Goal: Information Seeking & Learning: Learn about a topic

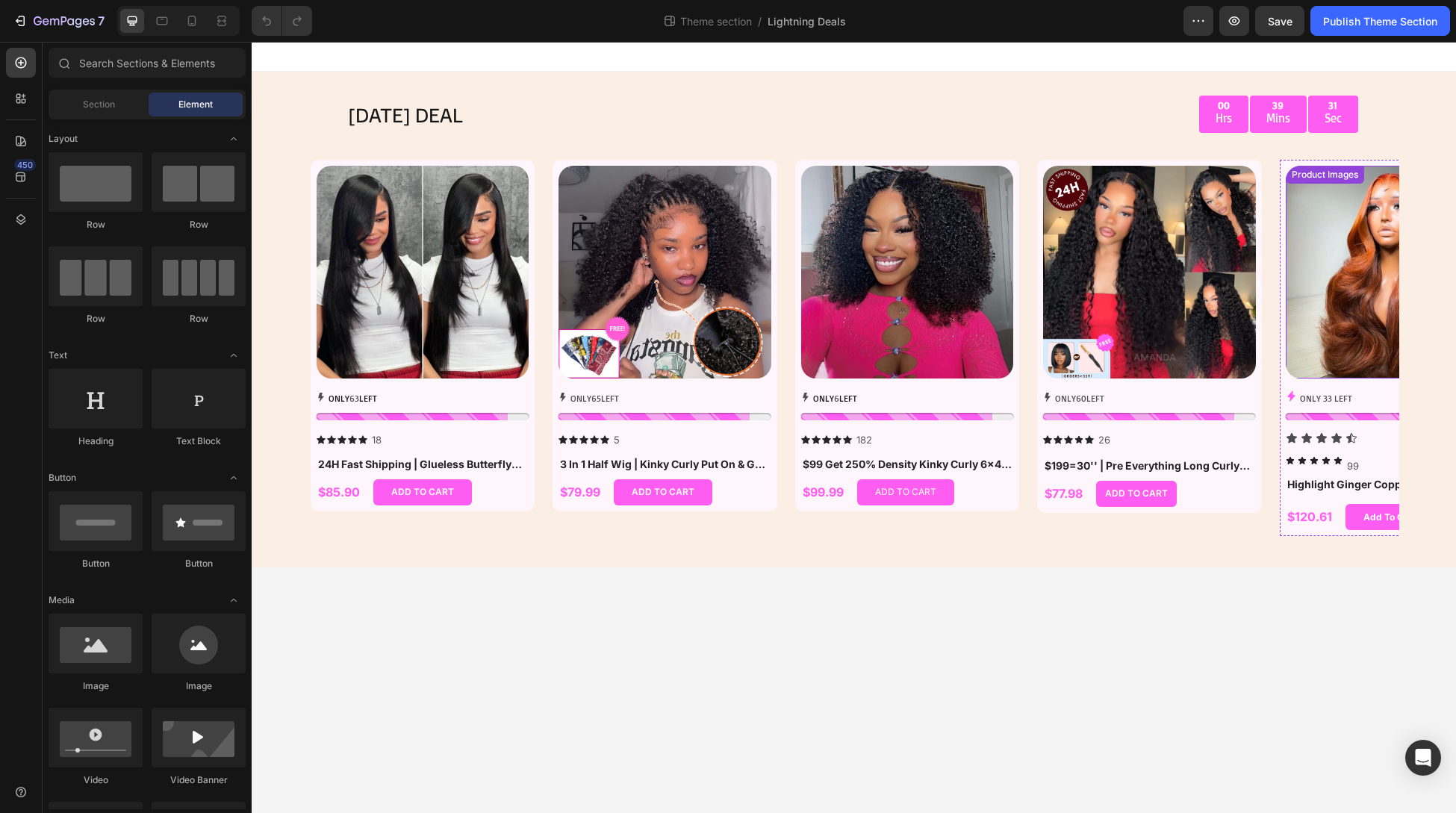
click at [1340, 219] on img at bounding box center [1392, 272] width 213 height 213
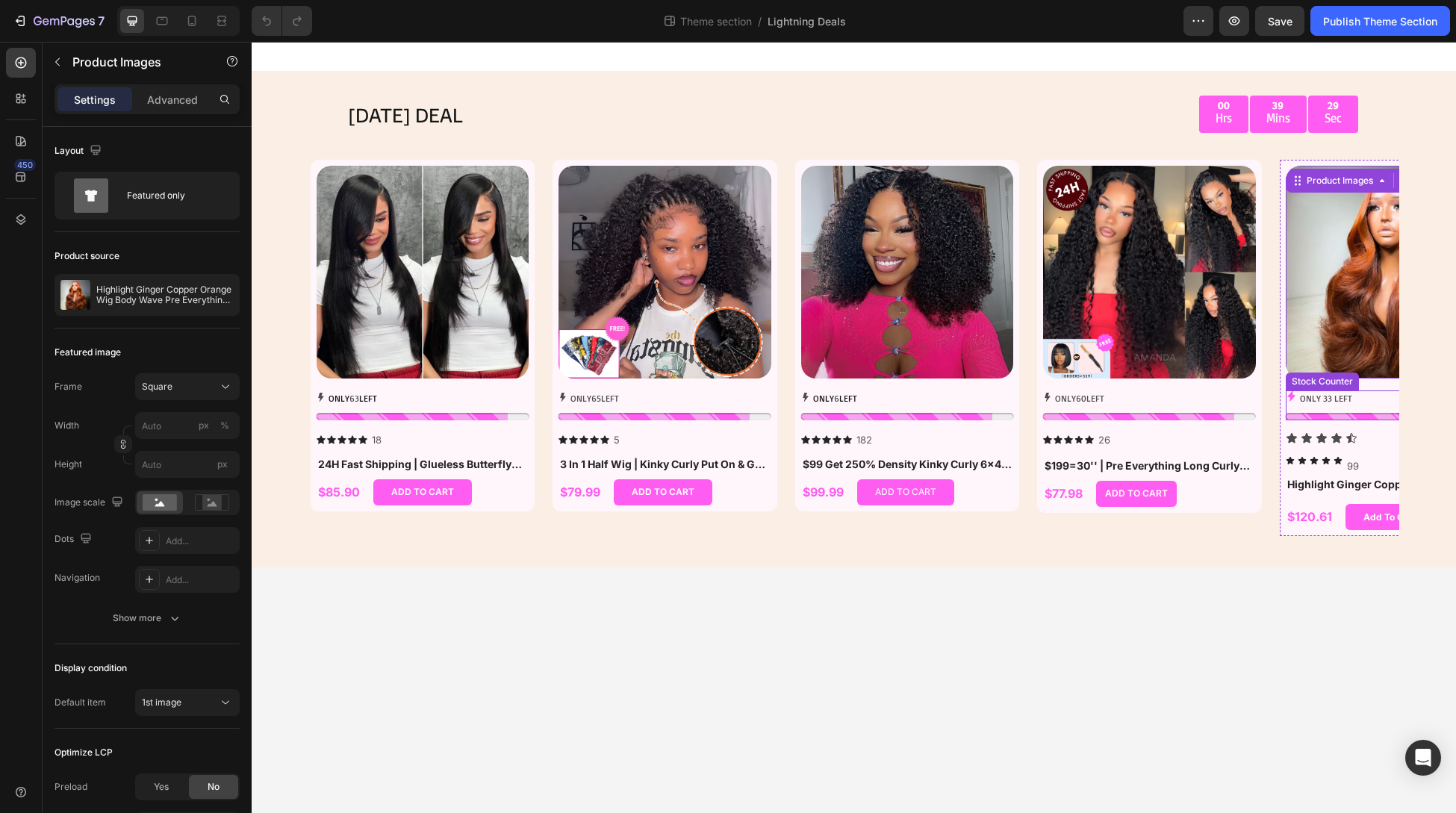
click at [1330, 410] on div "ONLY 33 LEFT" at bounding box center [1392, 406] width 213 height 30
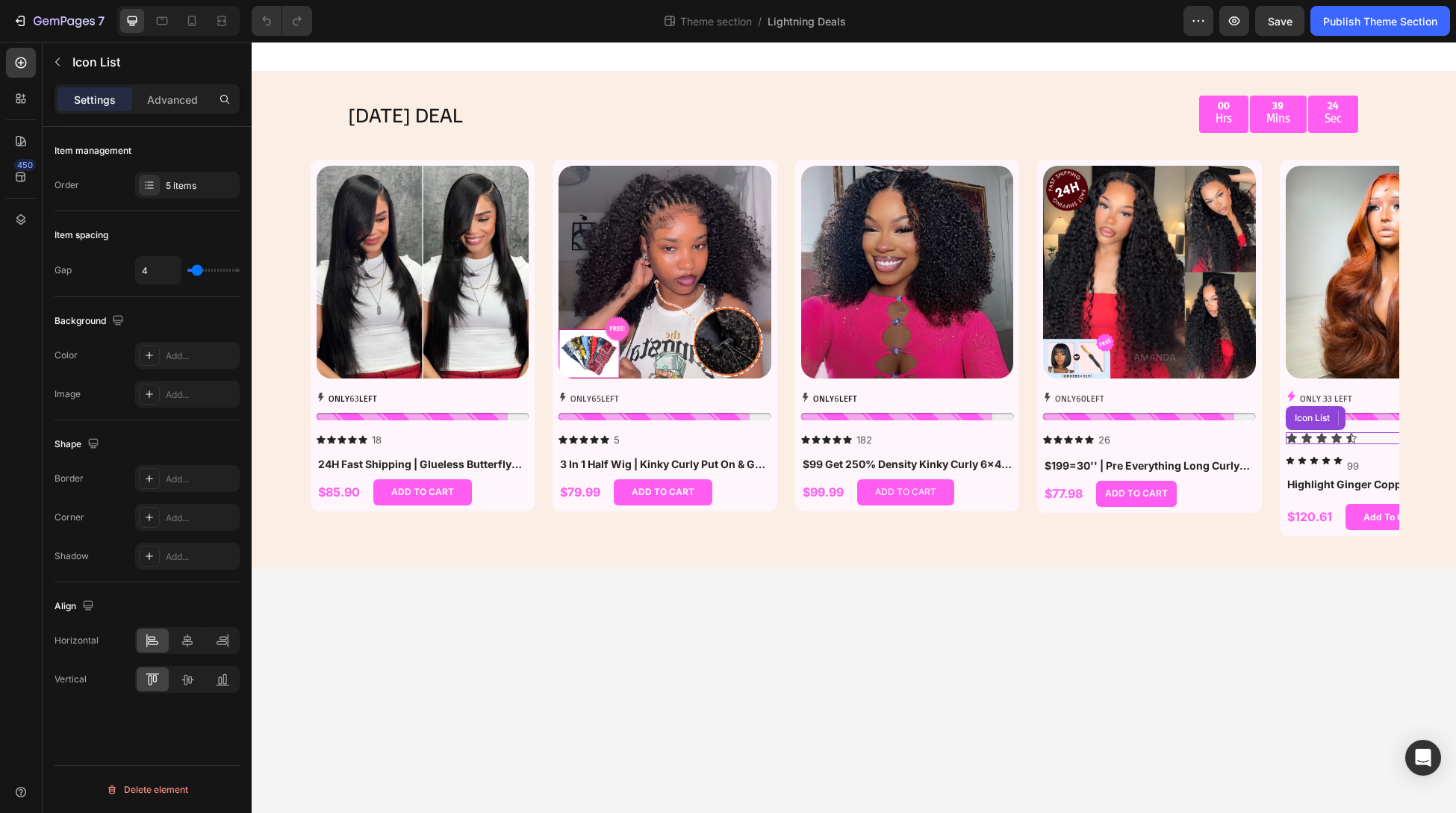
click at [1313, 439] on div "Icon Icon Icon Icon Icon" at bounding box center [1392, 438] width 213 height 12
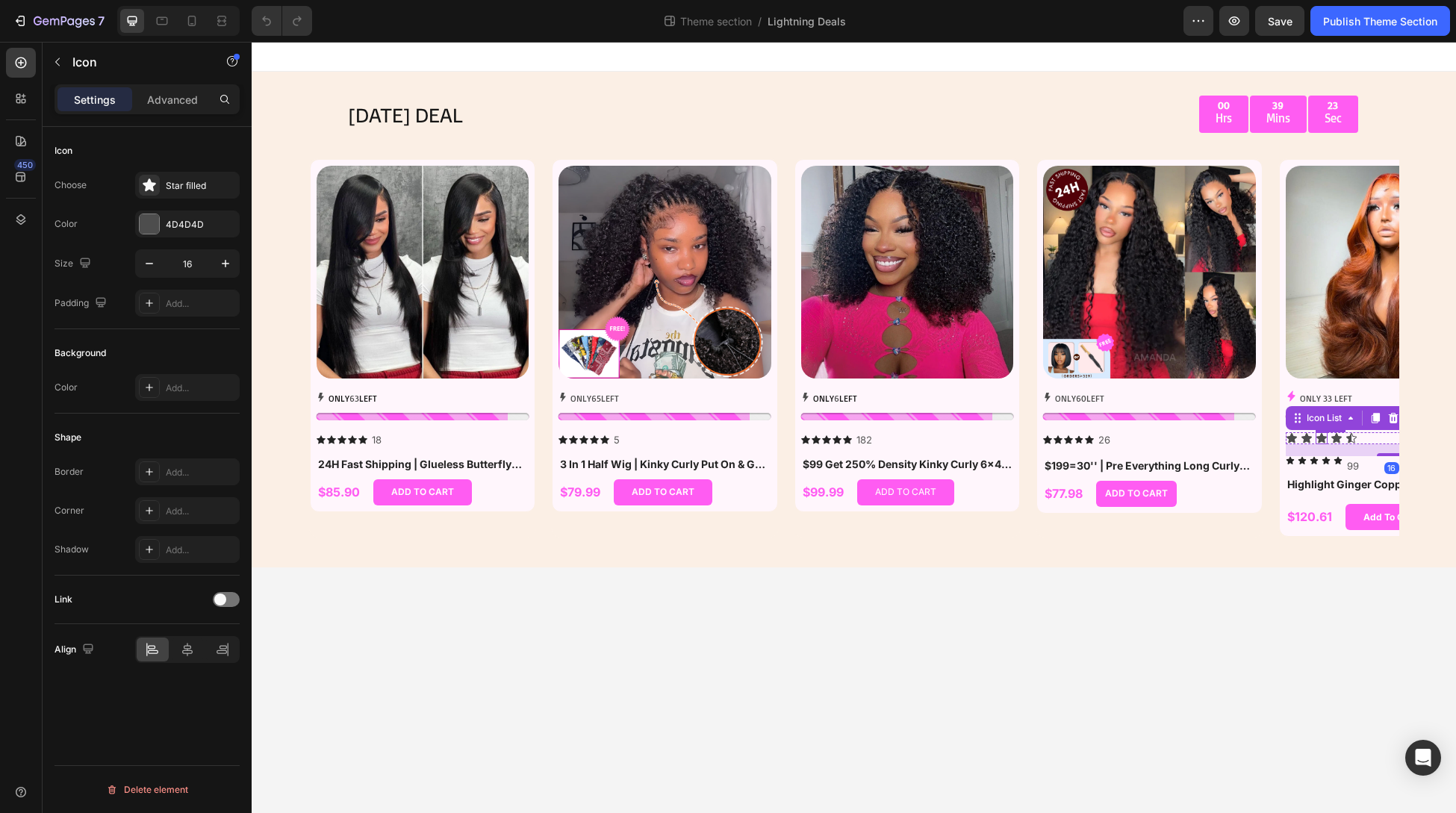
click at [1316, 436] on icon at bounding box center [1322, 438] width 12 height 12
click at [1351, 440] on div "Icon 0" at bounding box center [1351, 438] width 12 height 12
click at [186, 186] on div "Star half filled" at bounding box center [200, 186] width 70 height 13
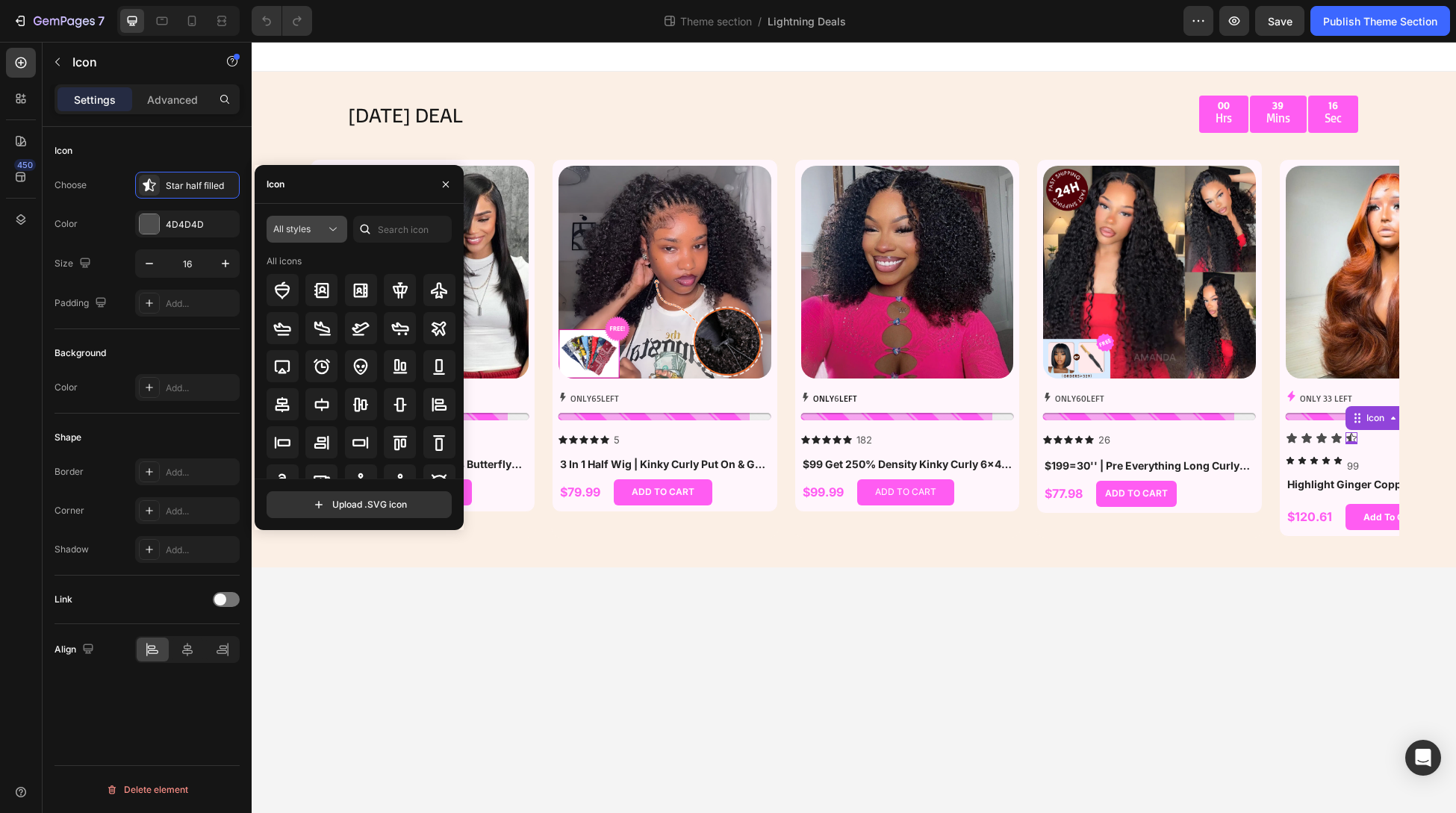
click at [320, 225] on div "All styles" at bounding box center [300, 229] width 52 height 13
click at [297, 368] on div "Filled" at bounding box center [280, 379] width 123 height 28
click at [215, 191] on div "Star half filled" at bounding box center [187, 185] width 105 height 27
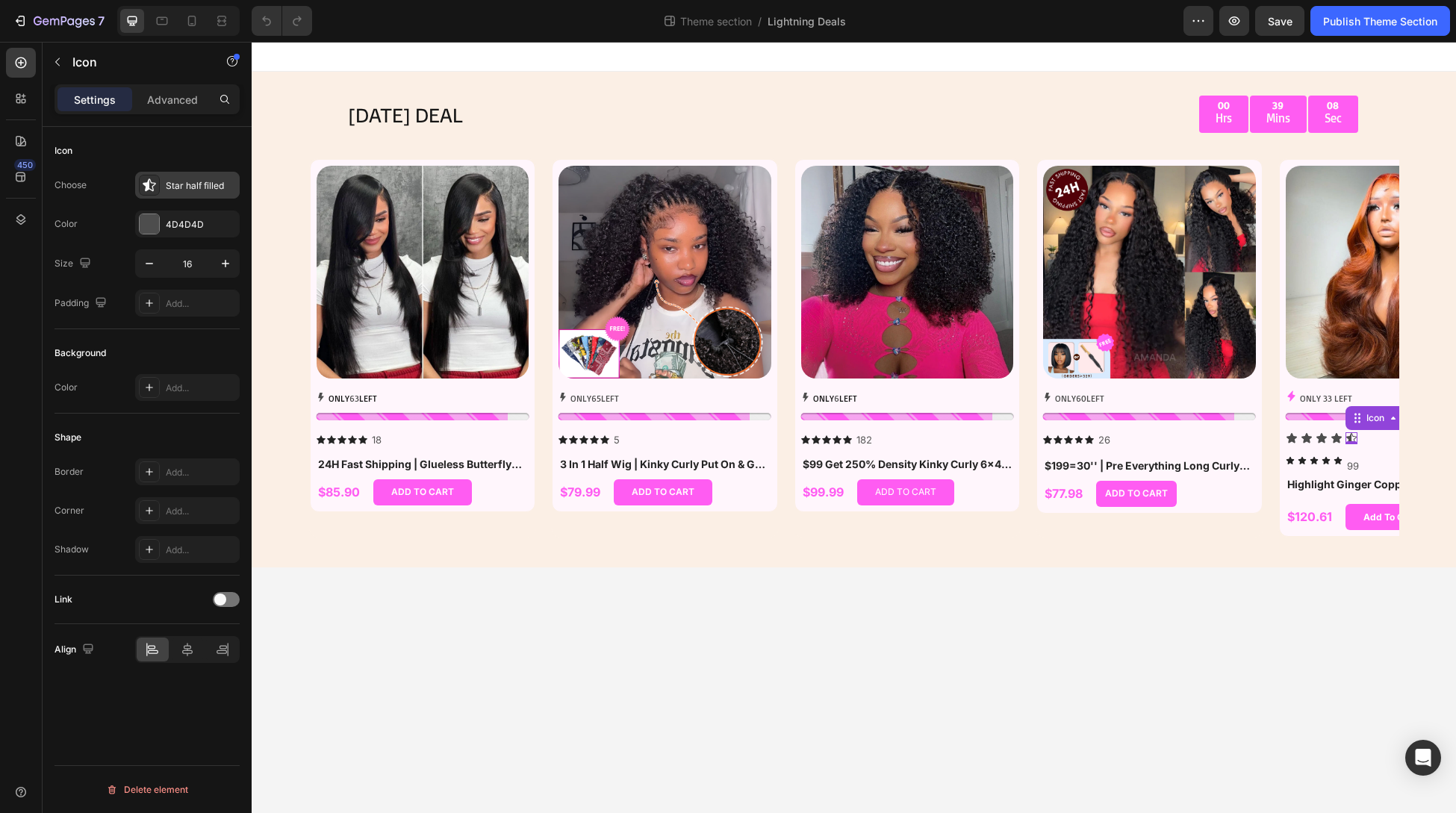
click at [193, 182] on div "Star half filled" at bounding box center [200, 186] width 70 height 13
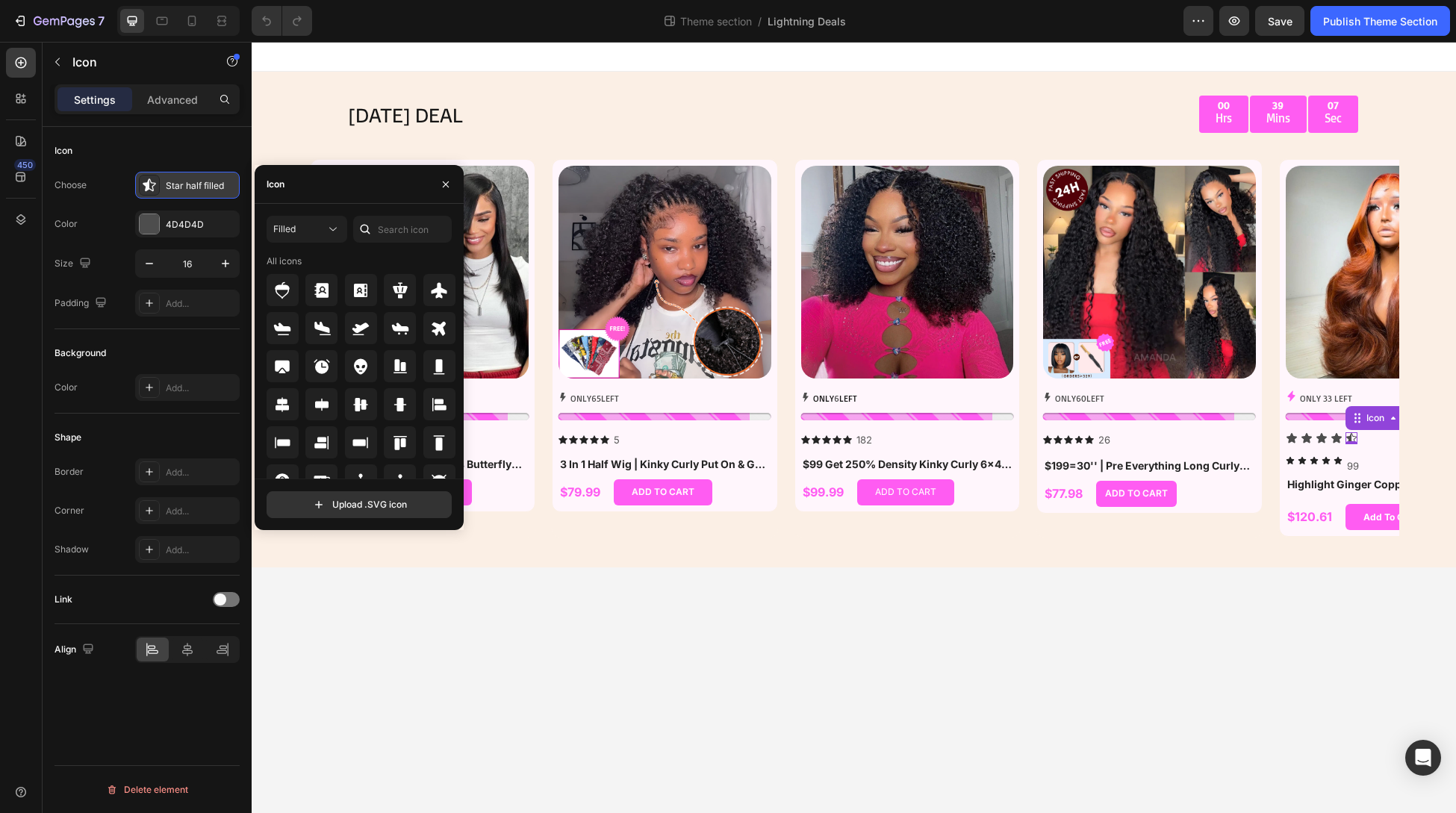
click at [152, 183] on icon at bounding box center [149, 185] width 15 height 15
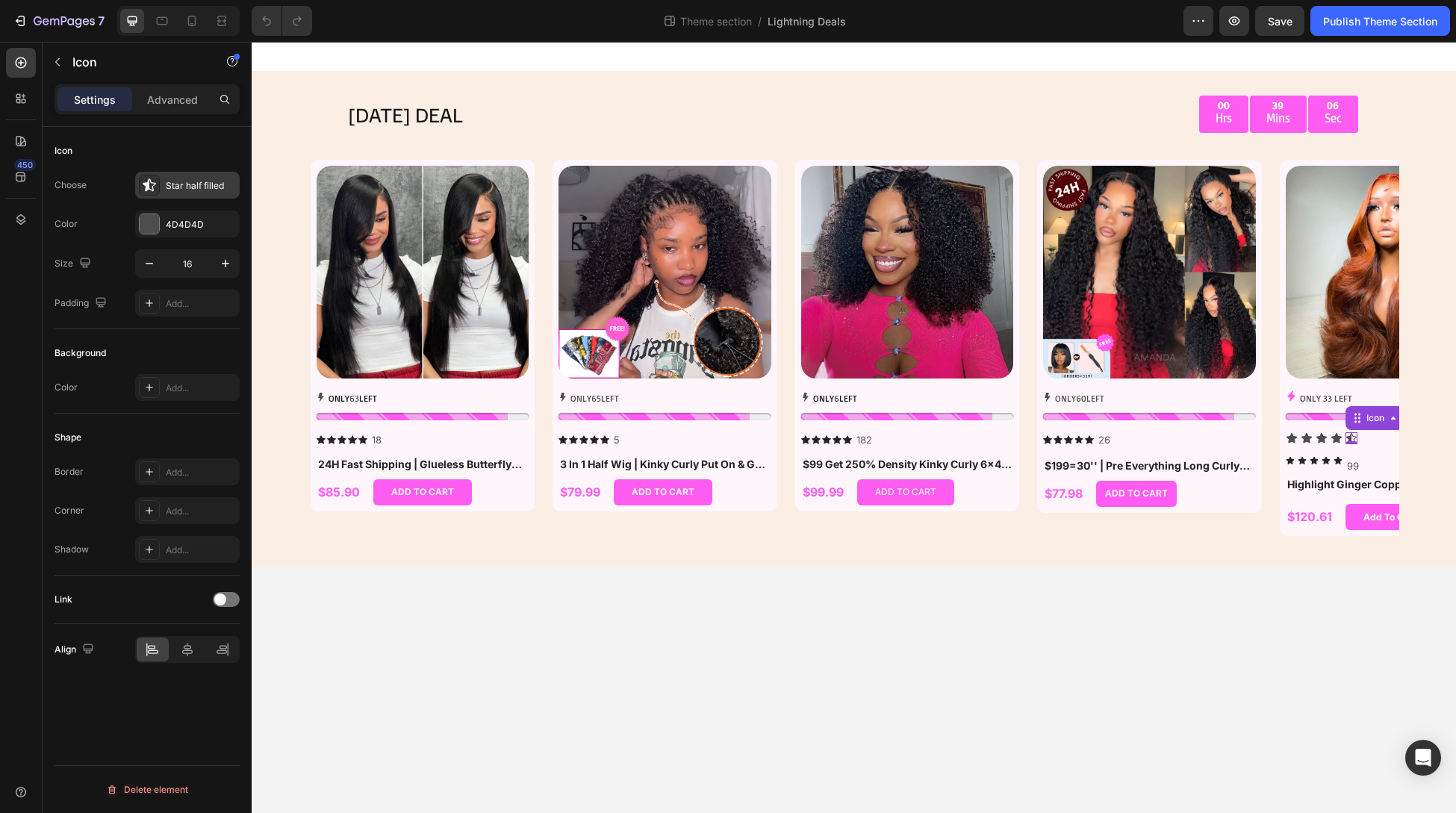
click at [152, 183] on icon at bounding box center [149, 185] width 15 height 15
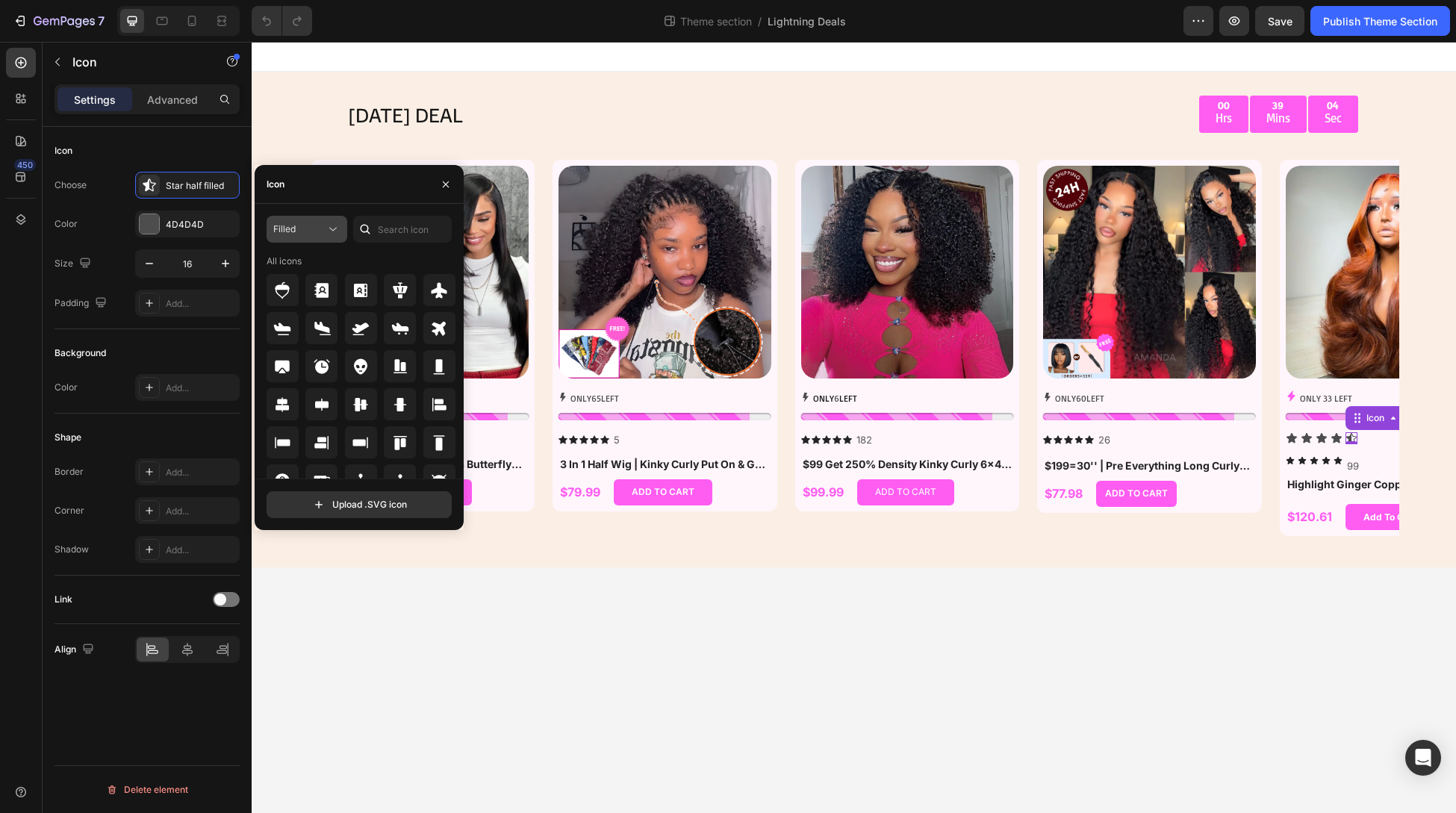
click at [314, 223] on div "Filled" at bounding box center [300, 229] width 52 height 13
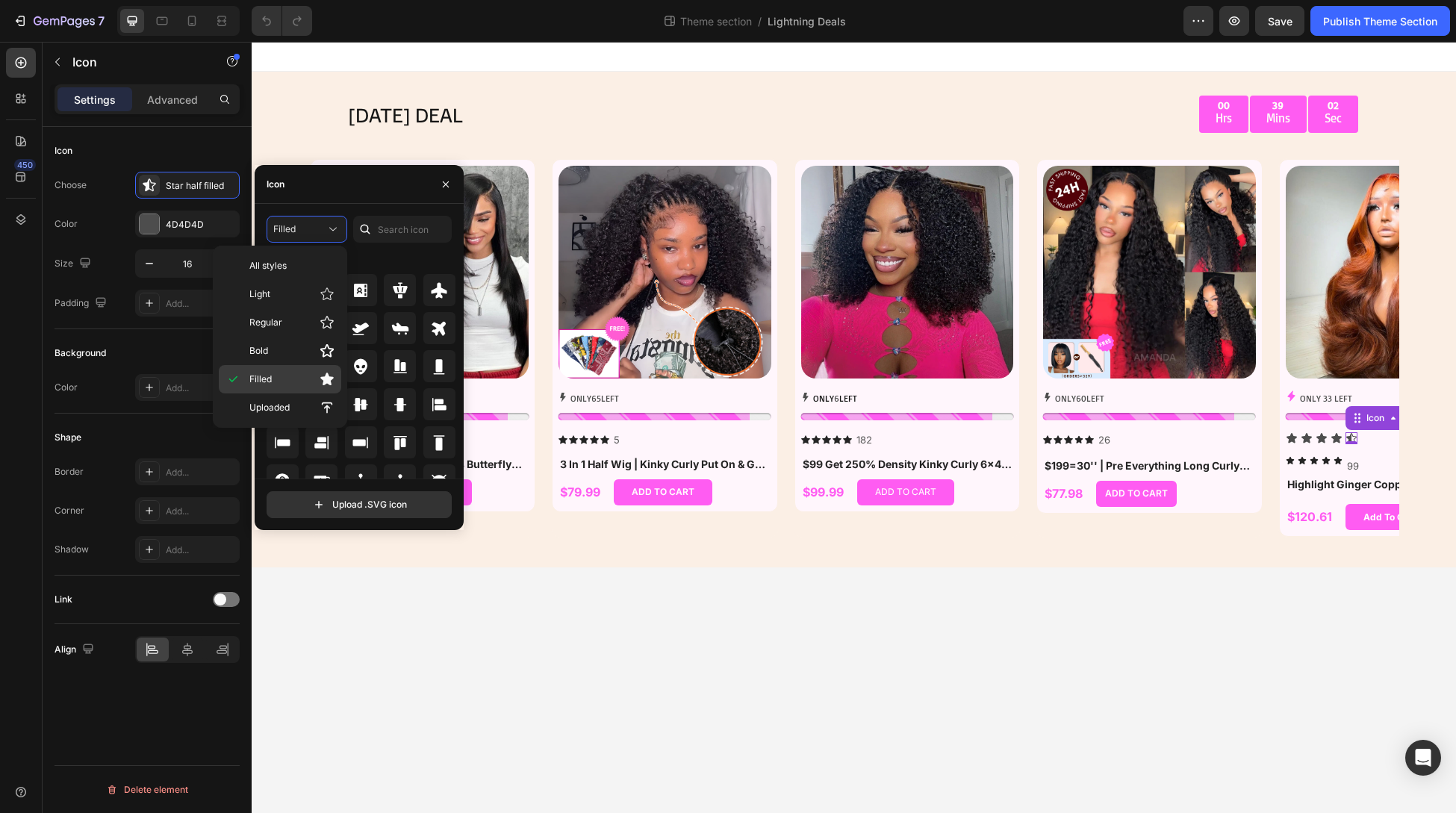
click at [322, 372] on icon at bounding box center [327, 379] width 15 height 15
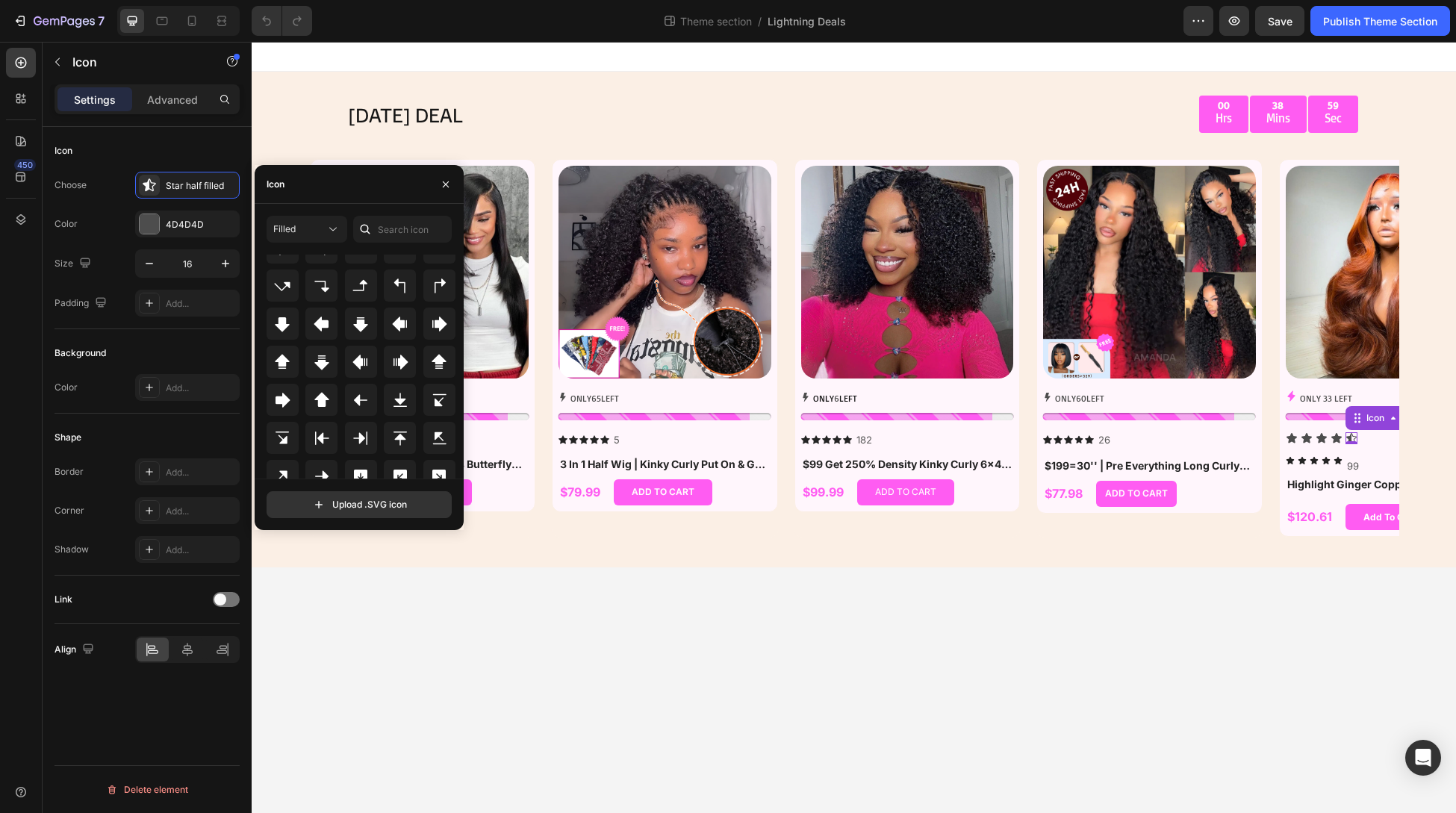
scroll to position [485, 0]
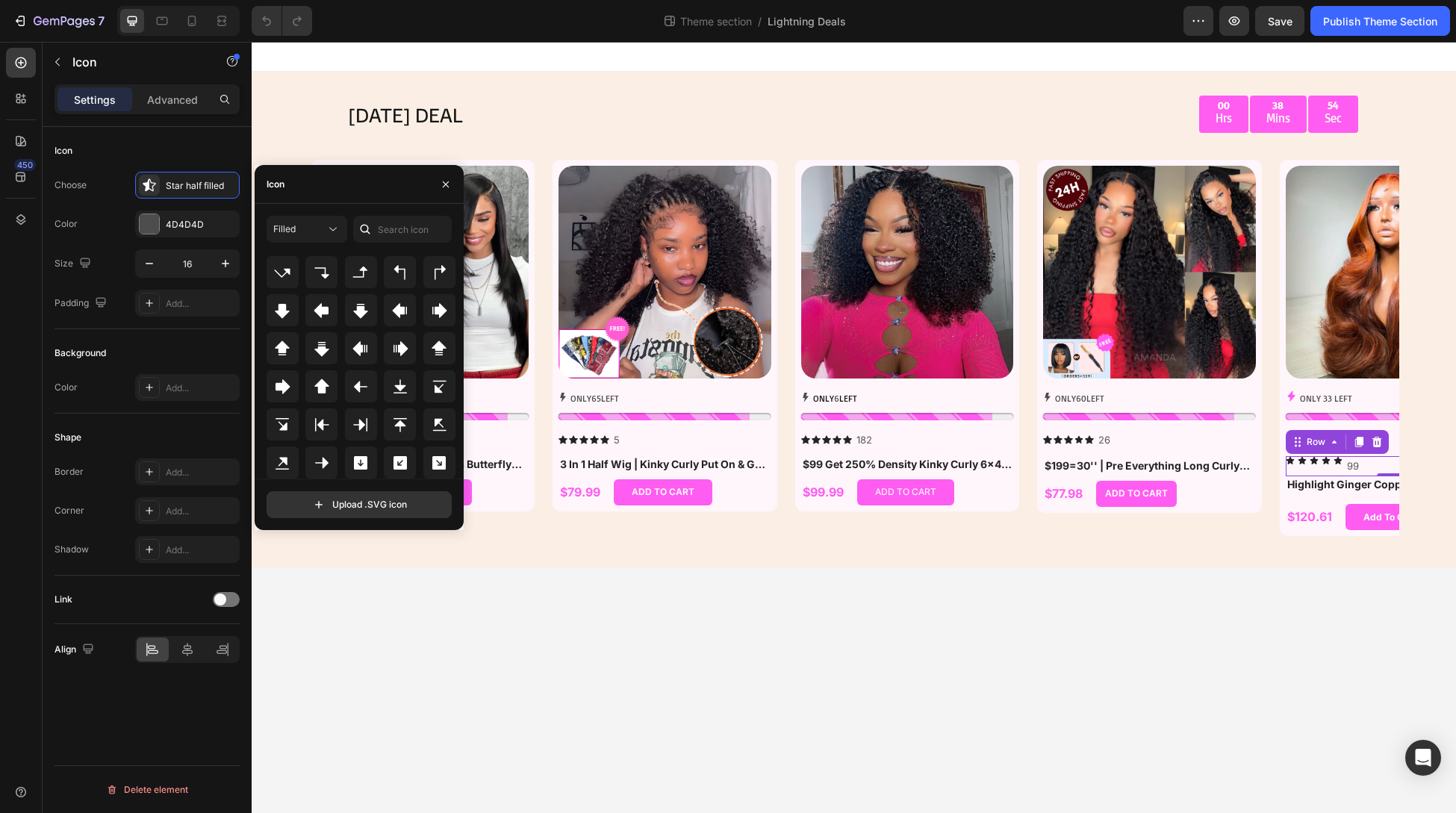
click at [1318, 459] on div "Icon Icon Icon Icon Icon 99 Text Block Row 0" at bounding box center [1392, 466] width 213 height 20
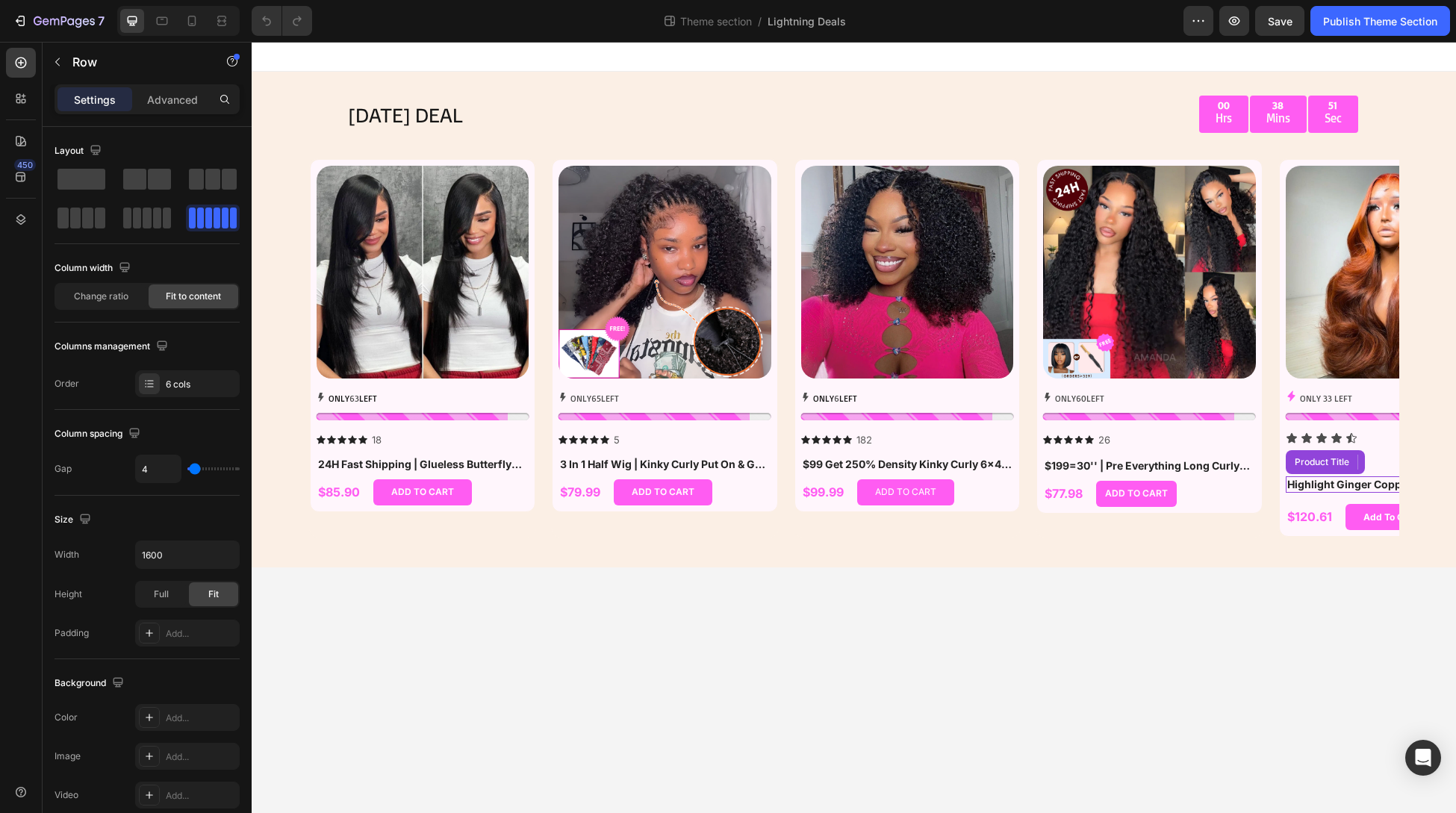
click at [1318, 479] on h1 "Highlight Ginger Copper Orange Wig Body Wave Pre Everything 7x5/13x4 Lace Begin…" at bounding box center [1392, 484] width 213 height 17
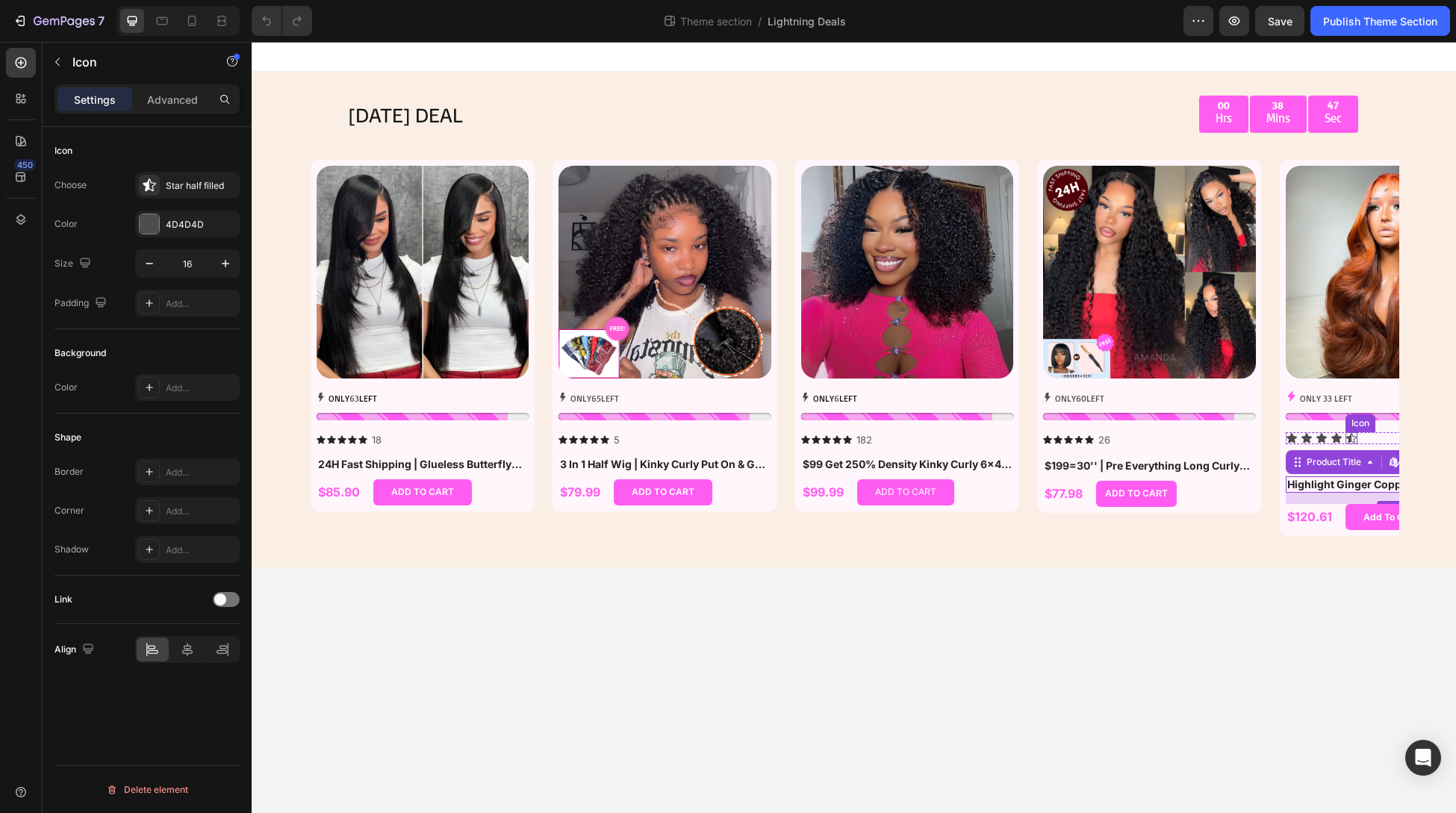
click at [1351, 439] on div "Icon" at bounding box center [1351, 438] width 12 height 12
click at [206, 184] on div "Star half filled" at bounding box center [200, 186] width 70 height 13
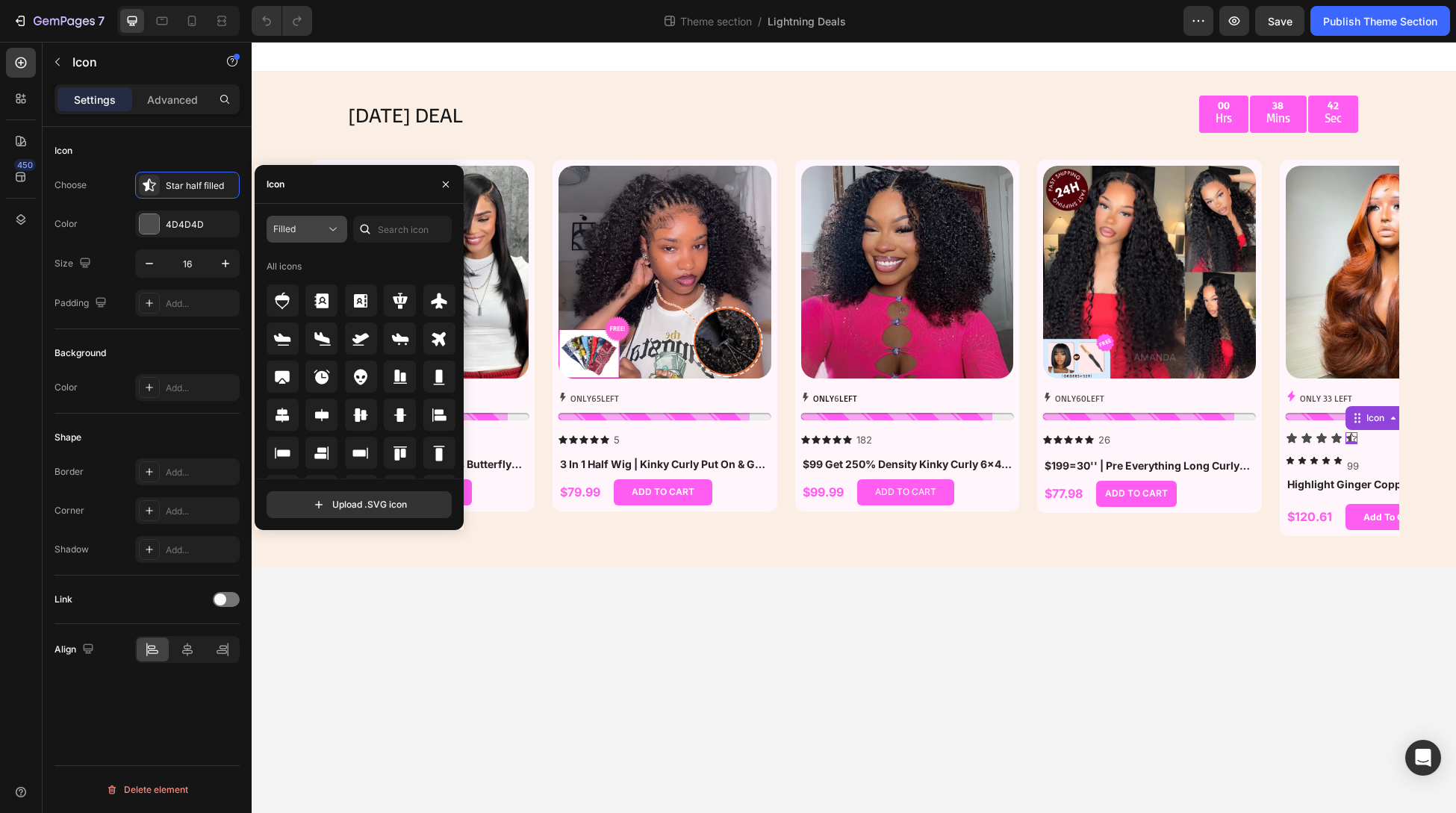
click at [311, 238] on button "Filled" at bounding box center [307, 230] width 81 height 27
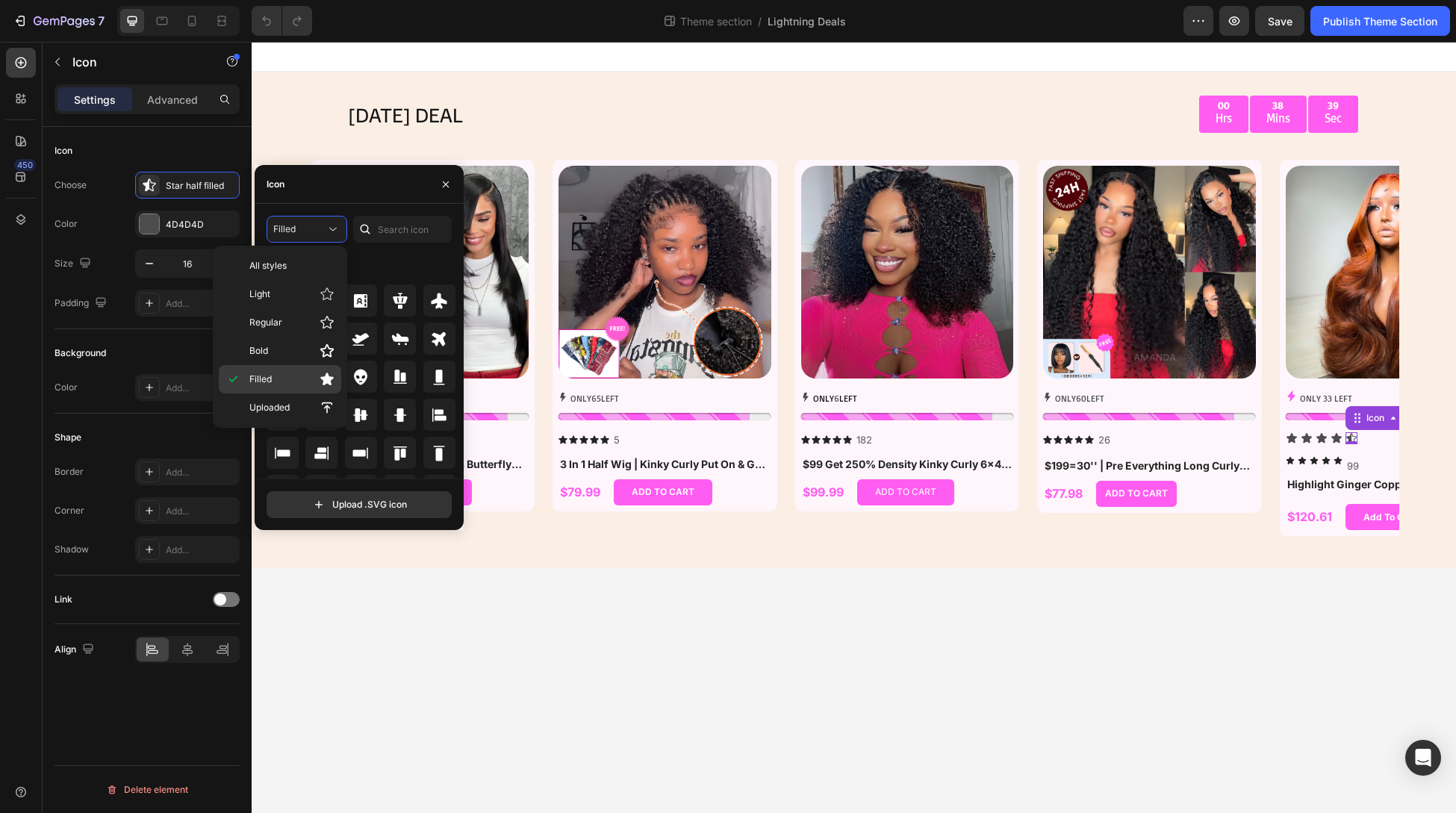
click at [322, 374] on icon at bounding box center [326, 379] width 13 height 13
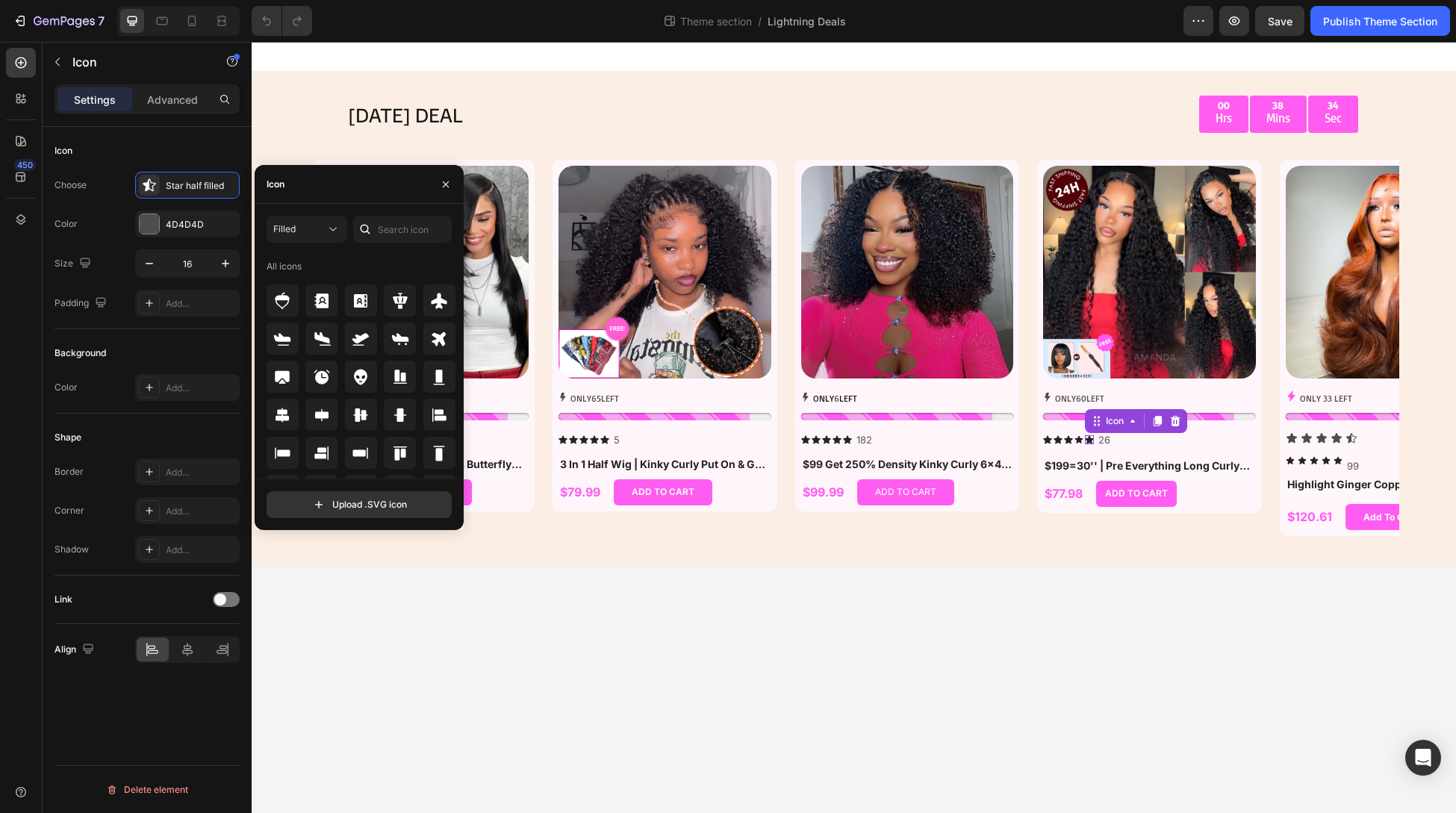
click at [1092, 436] on div "Icon 0" at bounding box center [1089, 440] width 9 height 9
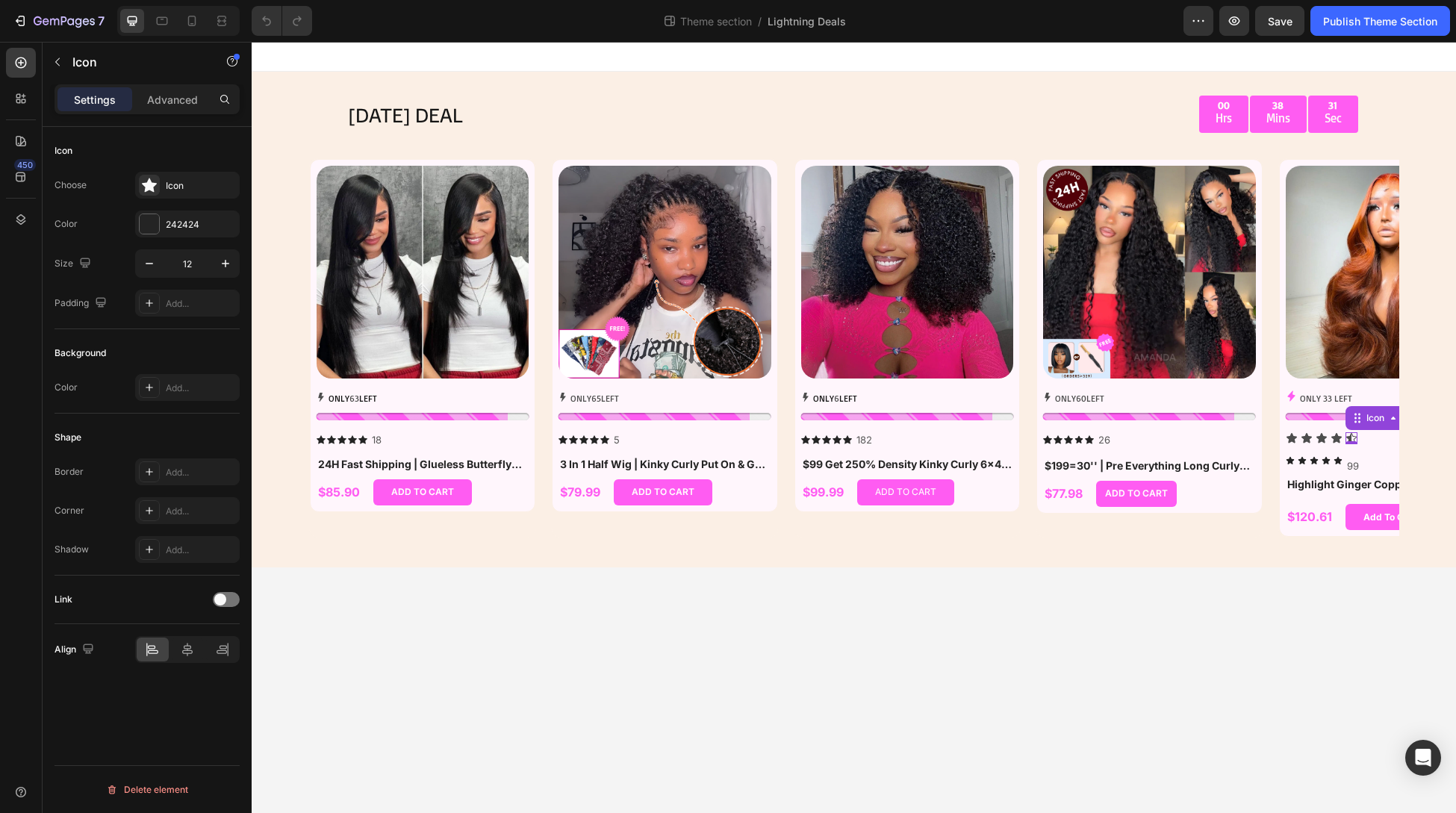
click at [1351, 440] on div "Icon 0" at bounding box center [1351, 438] width 12 height 12
click at [1335, 439] on div "Icon" at bounding box center [1337, 438] width 12 height 12
click at [1351, 440] on div "Icon" at bounding box center [1351, 438] width 12 height 12
click at [1090, 440] on icon at bounding box center [1089, 440] width 9 height 8
click at [1189, 611] on body "[DATE] DEAL Text Block 00 Hrs 38 Mins 17 Sec Countdown Timer Row Row Product Im…" at bounding box center [854, 427] width 1204 height 771
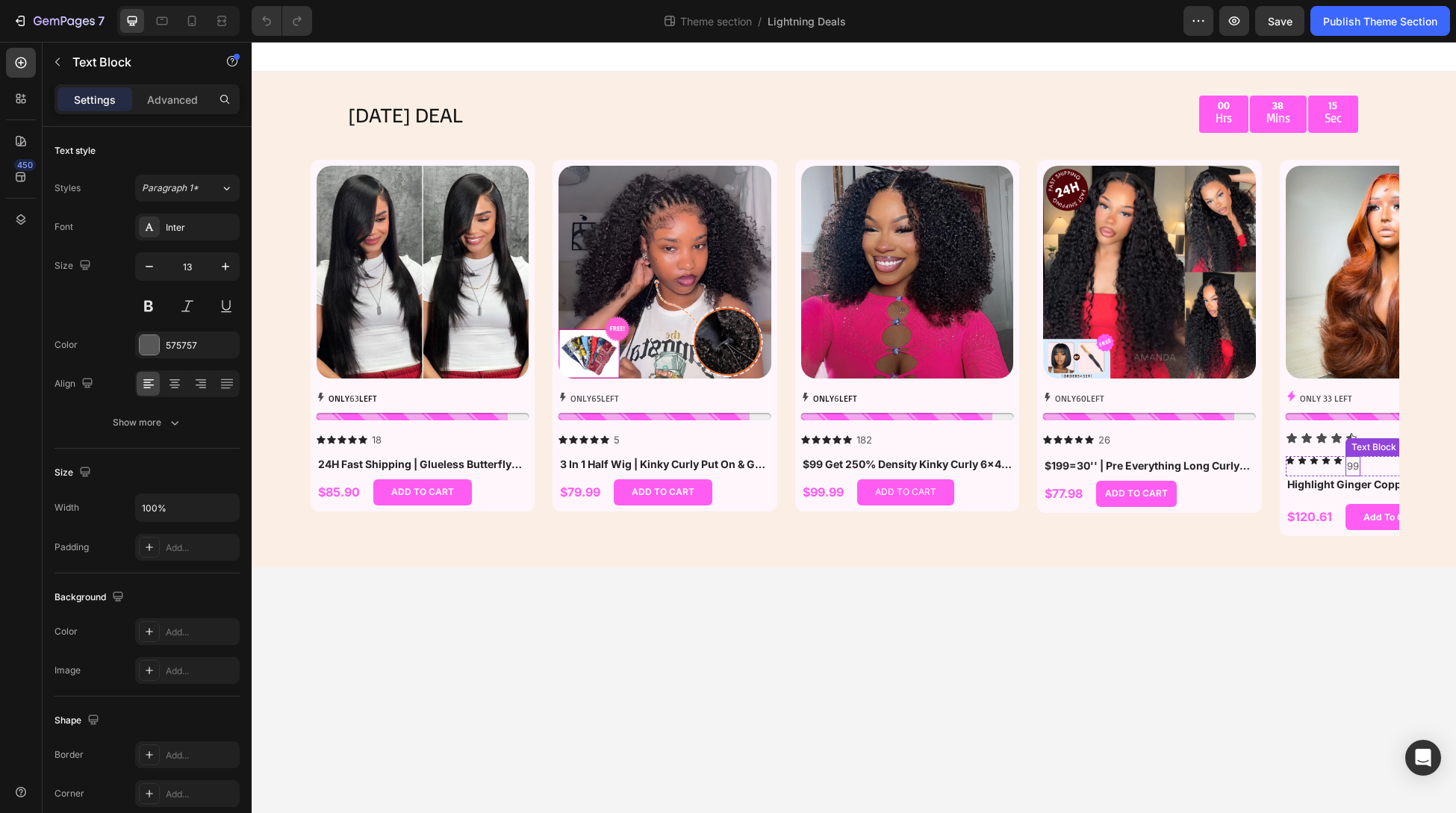
click at [1359, 458] on div "99" at bounding box center [1353, 466] width 15 height 20
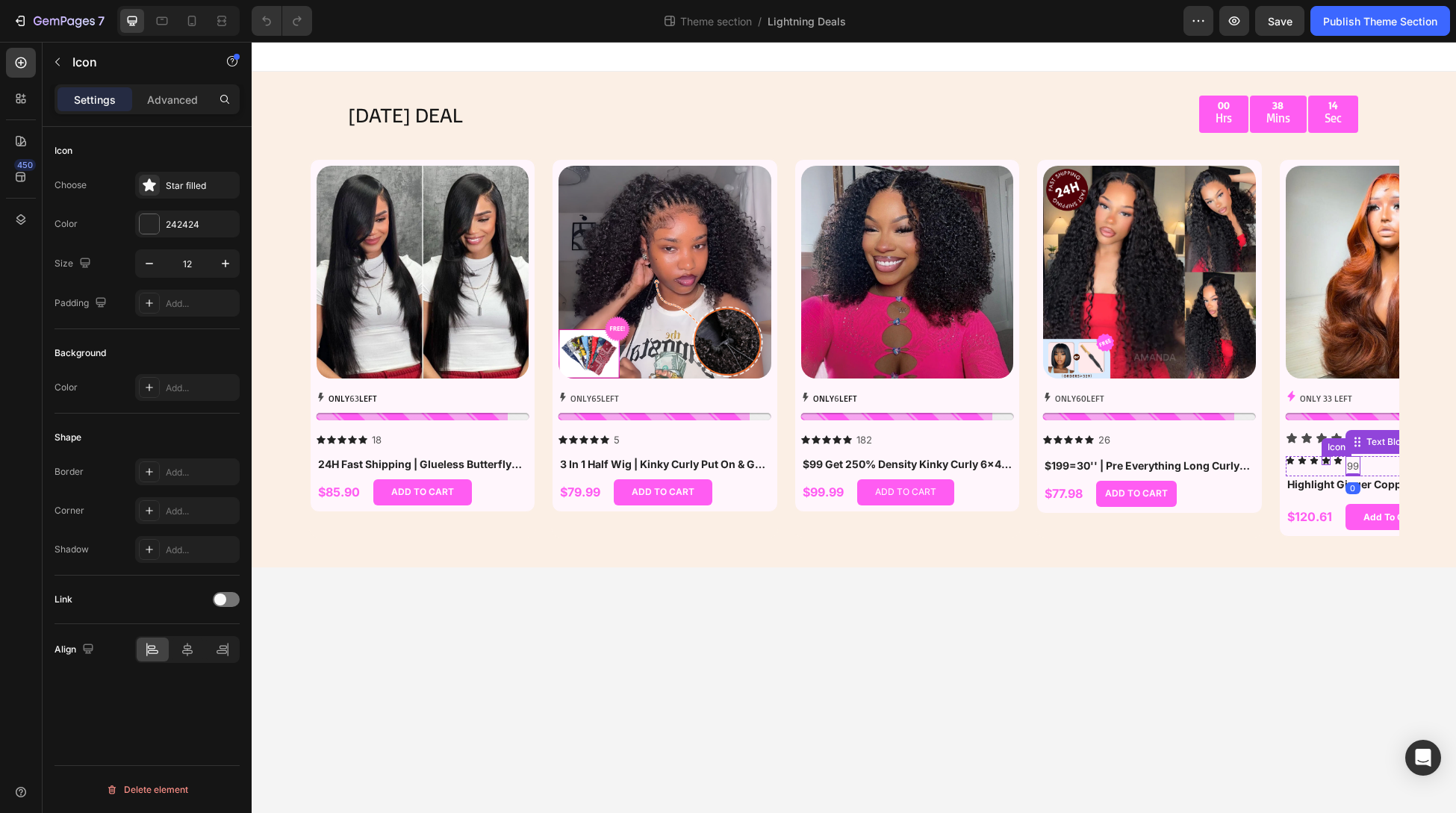
click at [1325, 458] on icon at bounding box center [1325, 459] width 7 height 7
click at [1351, 460] on p "99" at bounding box center [1353, 466] width 12 height 17
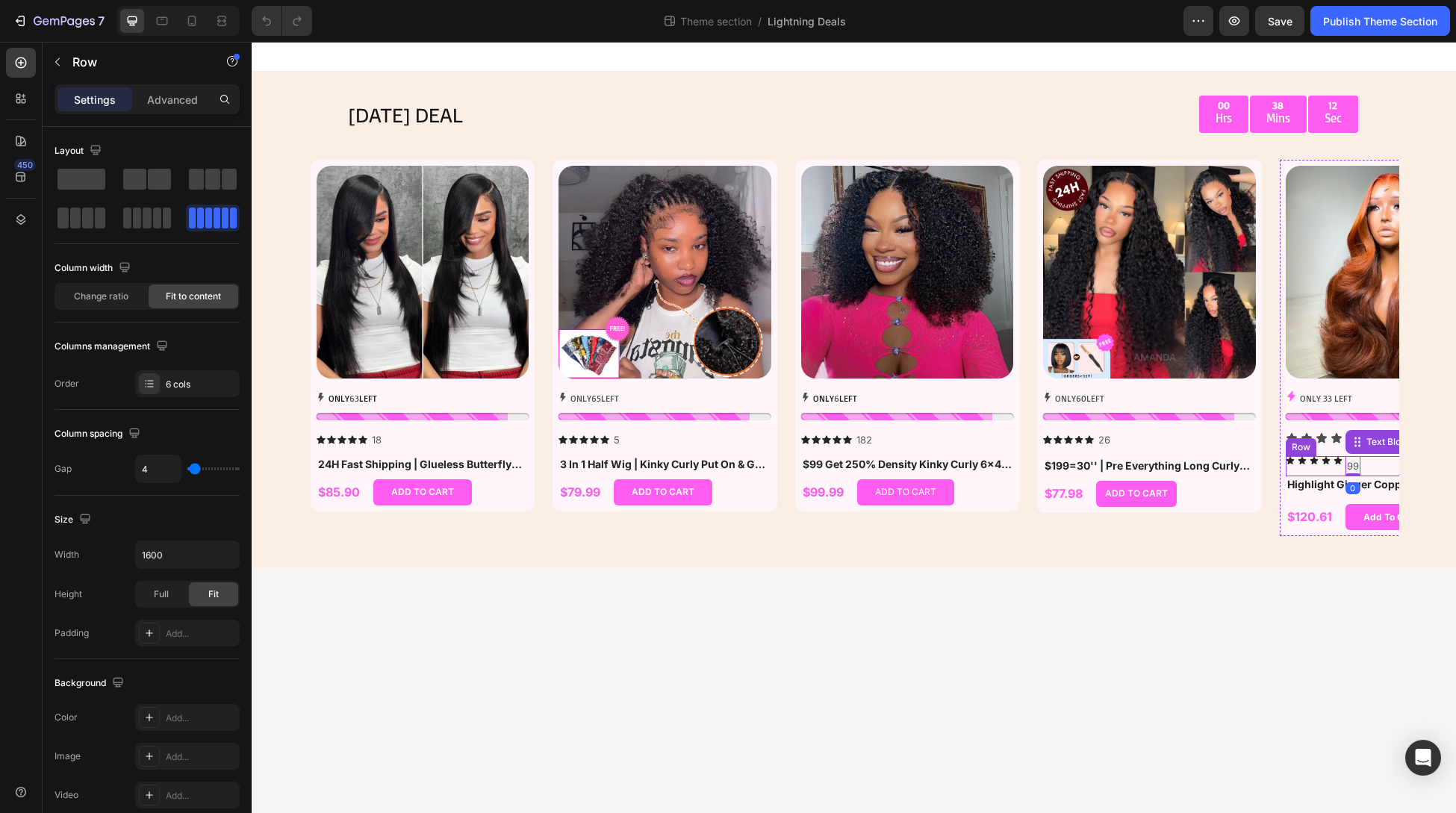
click at [1370, 459] on div "Icon Icon Icon Icon Icon 99 Text Block 0 Row" at bounding box center [1392, 466] width 213 height 20
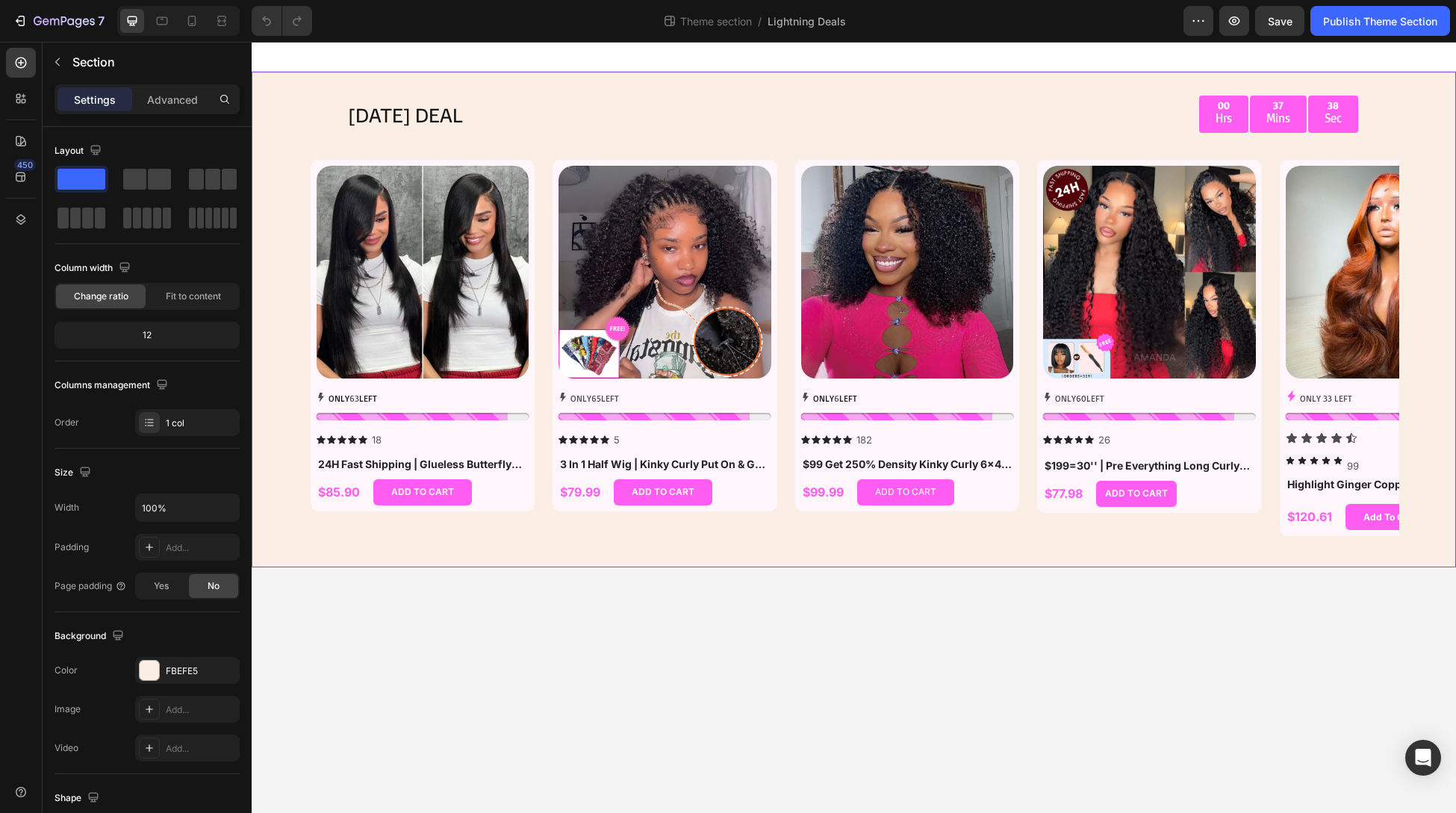
click at [1454, 116] on div "[DATE] DEAL Text Block 00 Hrs 37 Mins 38 Sec Countdown Timer Row Row Product Im…" at bounding box center [854, 319] width 1204 height 496
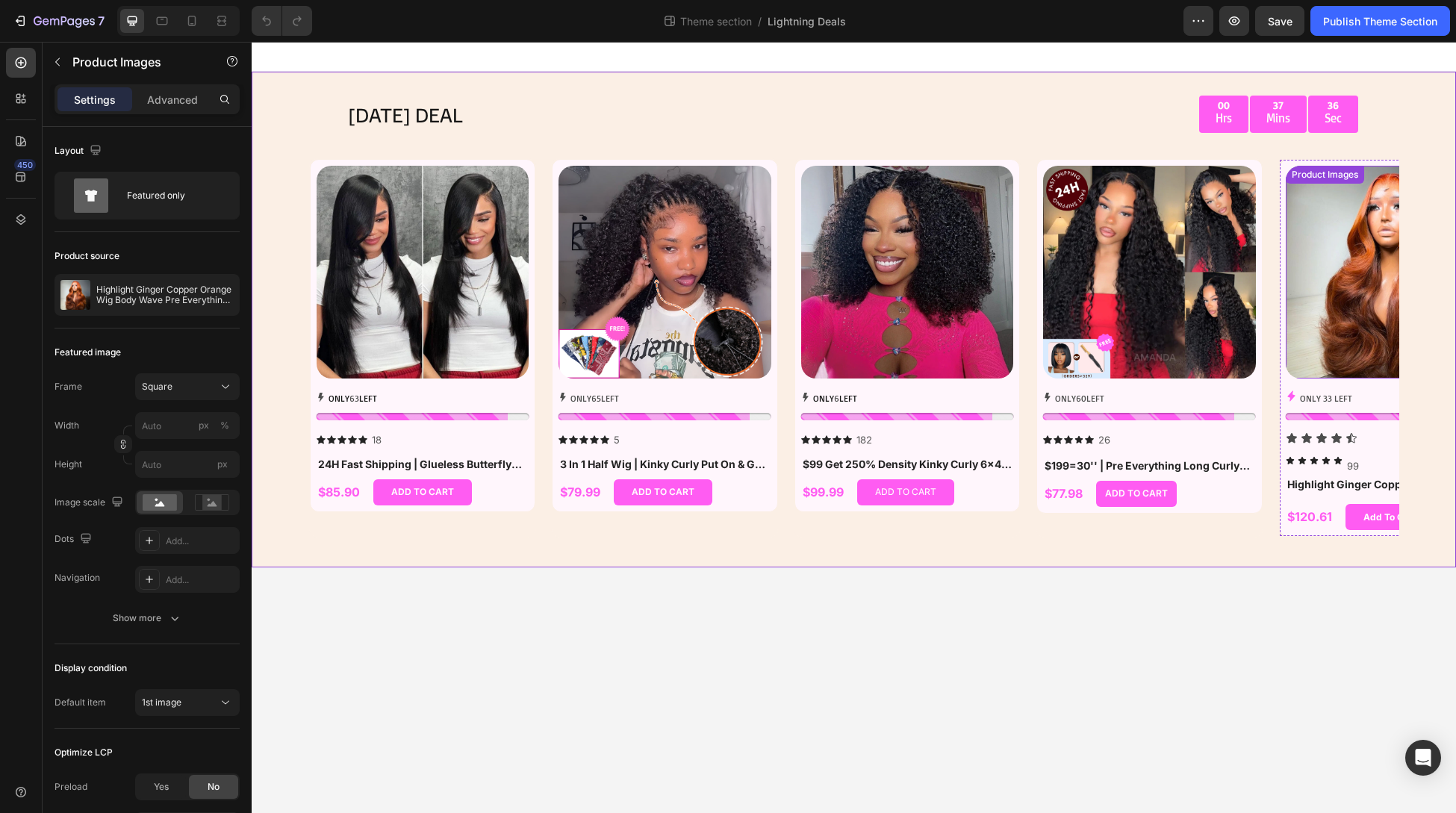
click at [1373, 348] on img at bounding box center [1392, 272] width 213 height 213
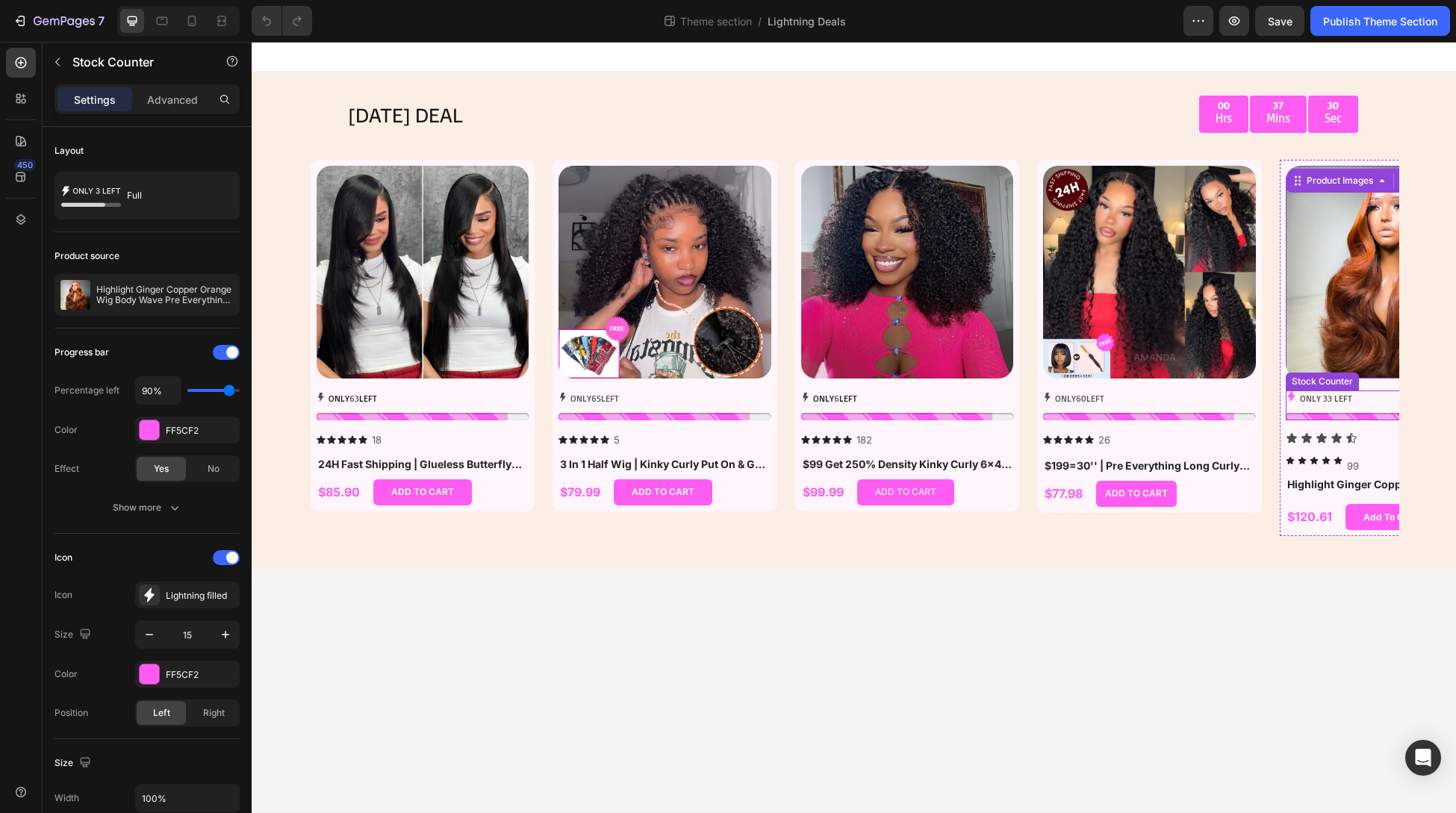
click at [1363, 418] on div at bounding box center [1392, 416] width 213 height 7
click at [1328, 440] on div "Icon Icon Icon Icon Icon" at bounding box center [1392, 438] width 213 height 12
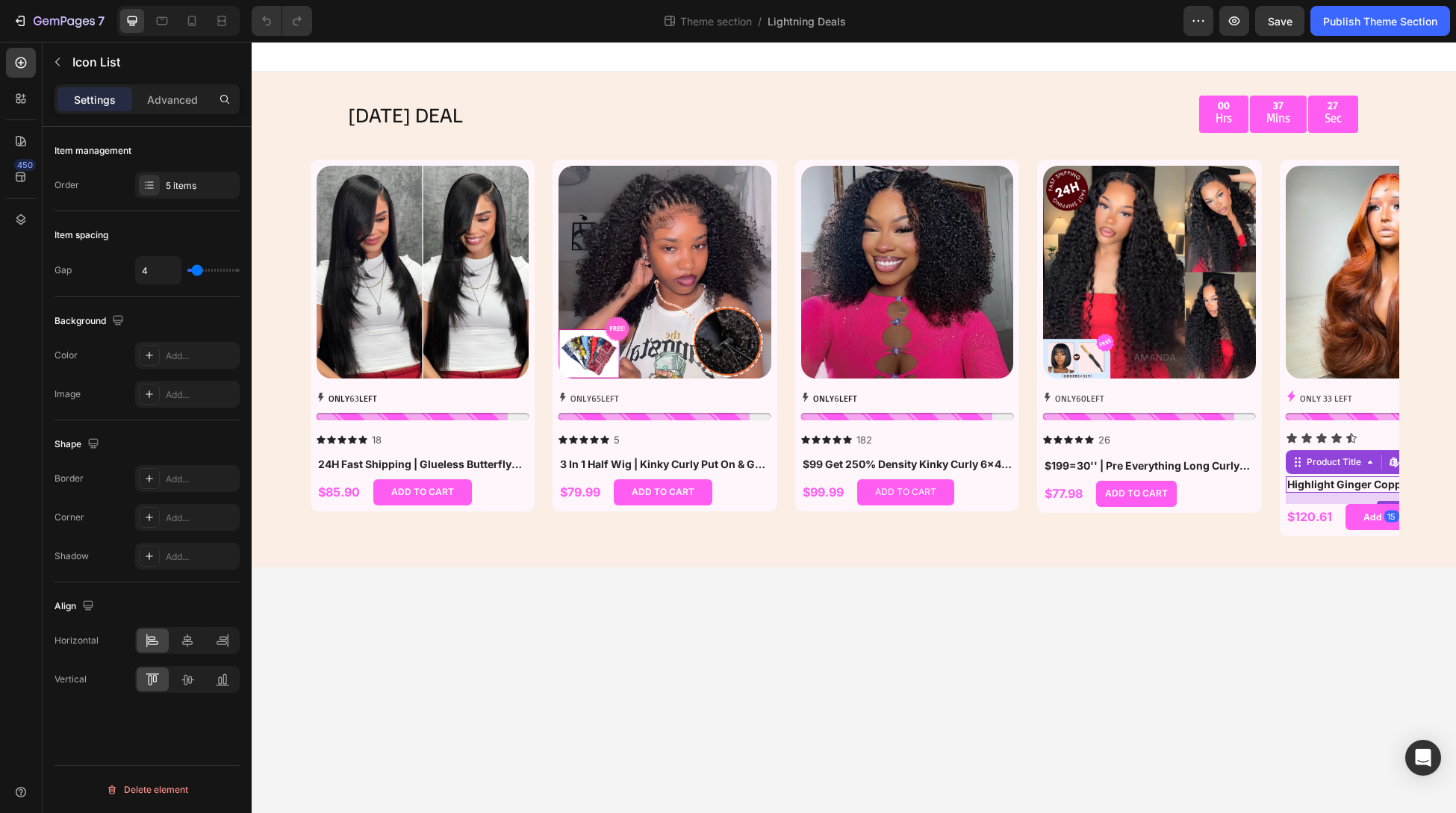
click at [1313, 478] on h1 "Highlight Ginger Copper Orange Wig Body Wave Pre Everything 7x5/13x4 Lace Begin…" at bounding box center [1392, 484] width 213 height 17
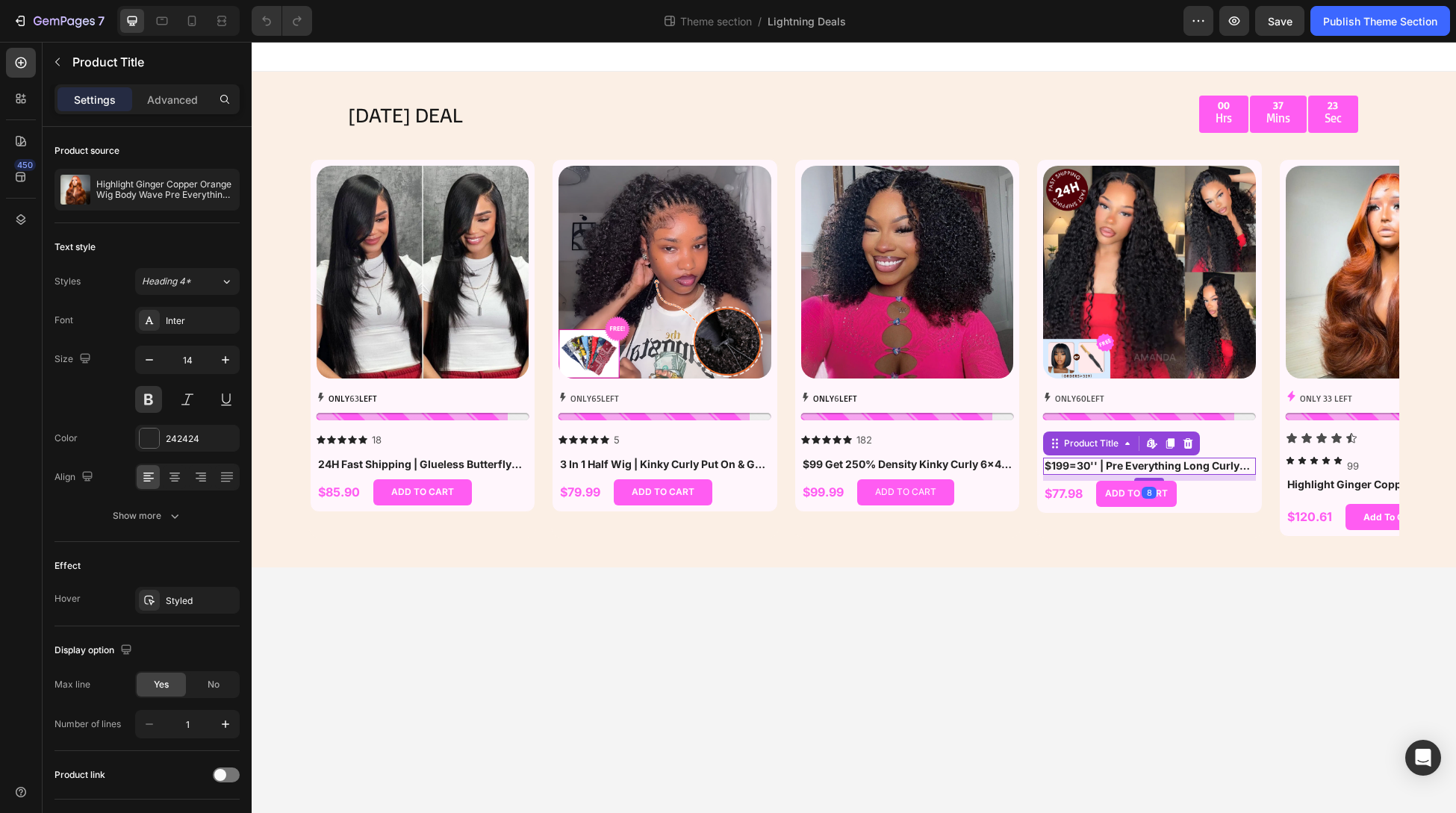
click at [1142, 466] on h1 "$199=30'' | Pre Everything Long Curly Hair 13x4 Lace Frontal Wig Thick Curly Ha…" at bounding box center [1149, 465] width 213 height 17
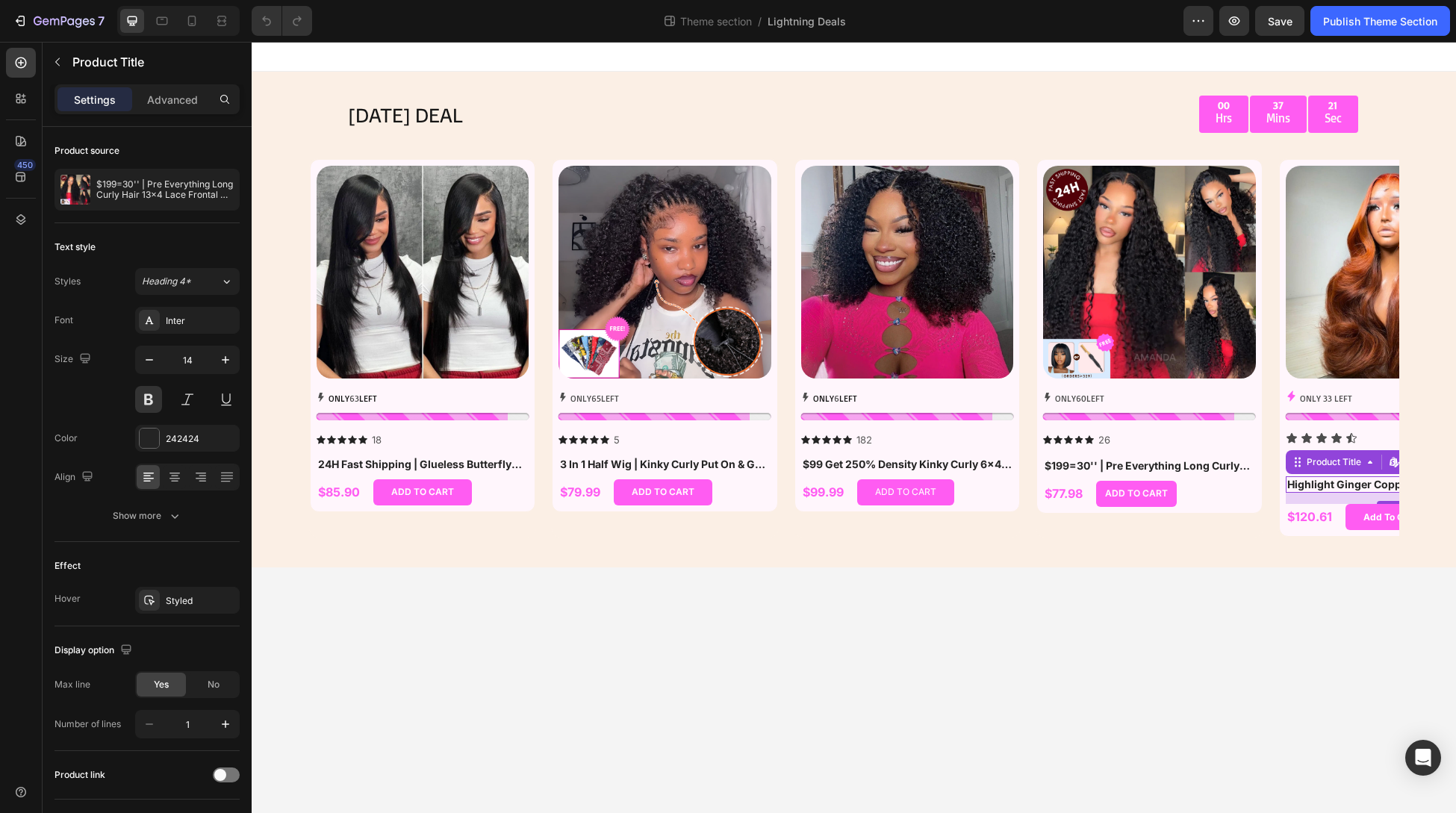
click at [1330, 484] on h1 "Highlight Ginger Copper Orange Wig Body Wave Pre Everything 7x5/13x4 Lace Begin…" at bounding box center [1392, 484] width 213 height 17
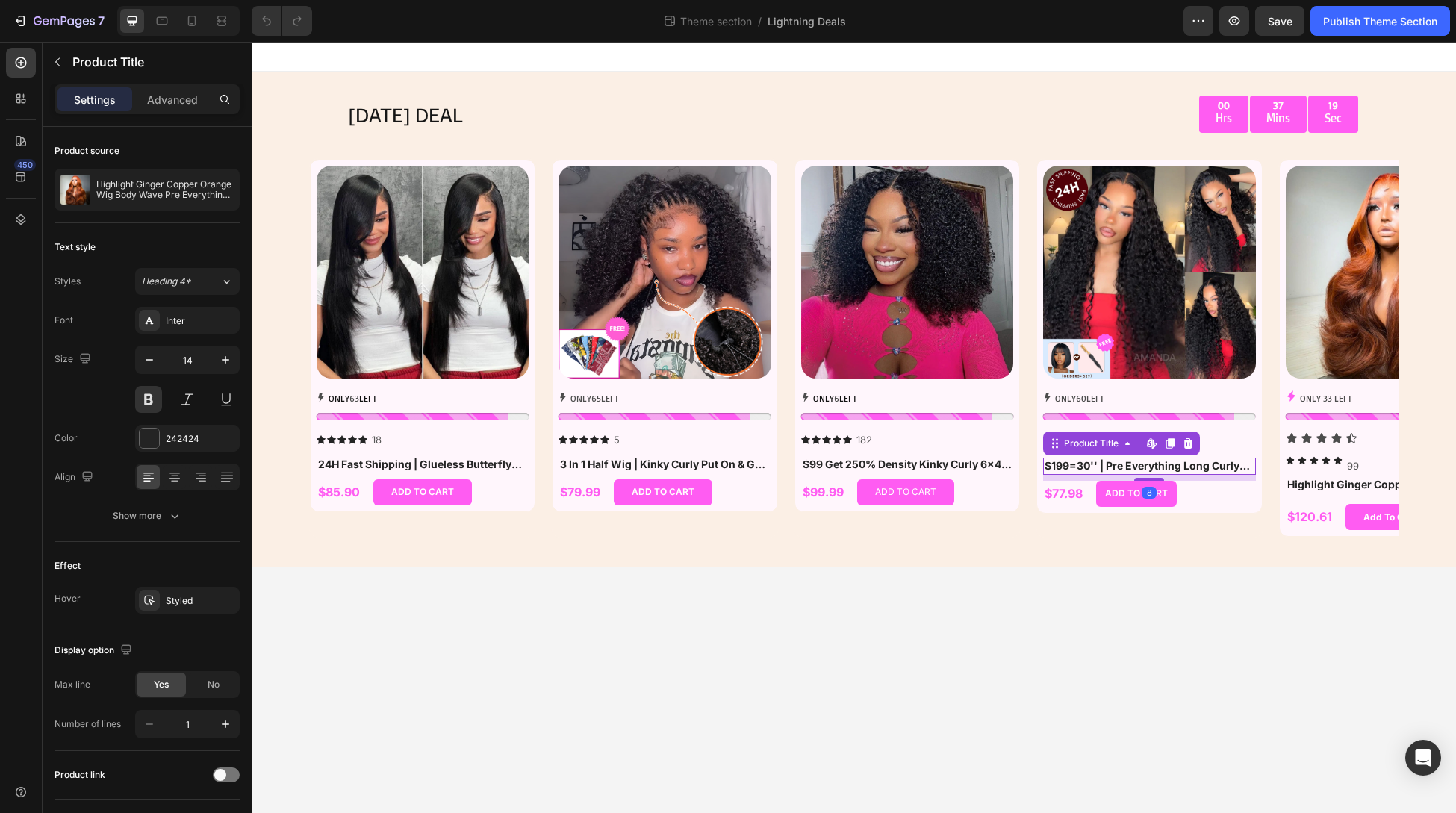
click at [1206, 469] on h1 "$199=30'' | Pre Everything Long Curly Hair 13x4 Lace Frontal Wig Thick Curly Ha…" at bounding box center [1149, 465] width 213 height 17
click at [1344, 487] on h1 "Highlight Ginger Copper Orange Wig Body Wave Pre Everything 7x5/13x4 Lace Begin…" at bounding box center [1392, 484] width 213 height 17
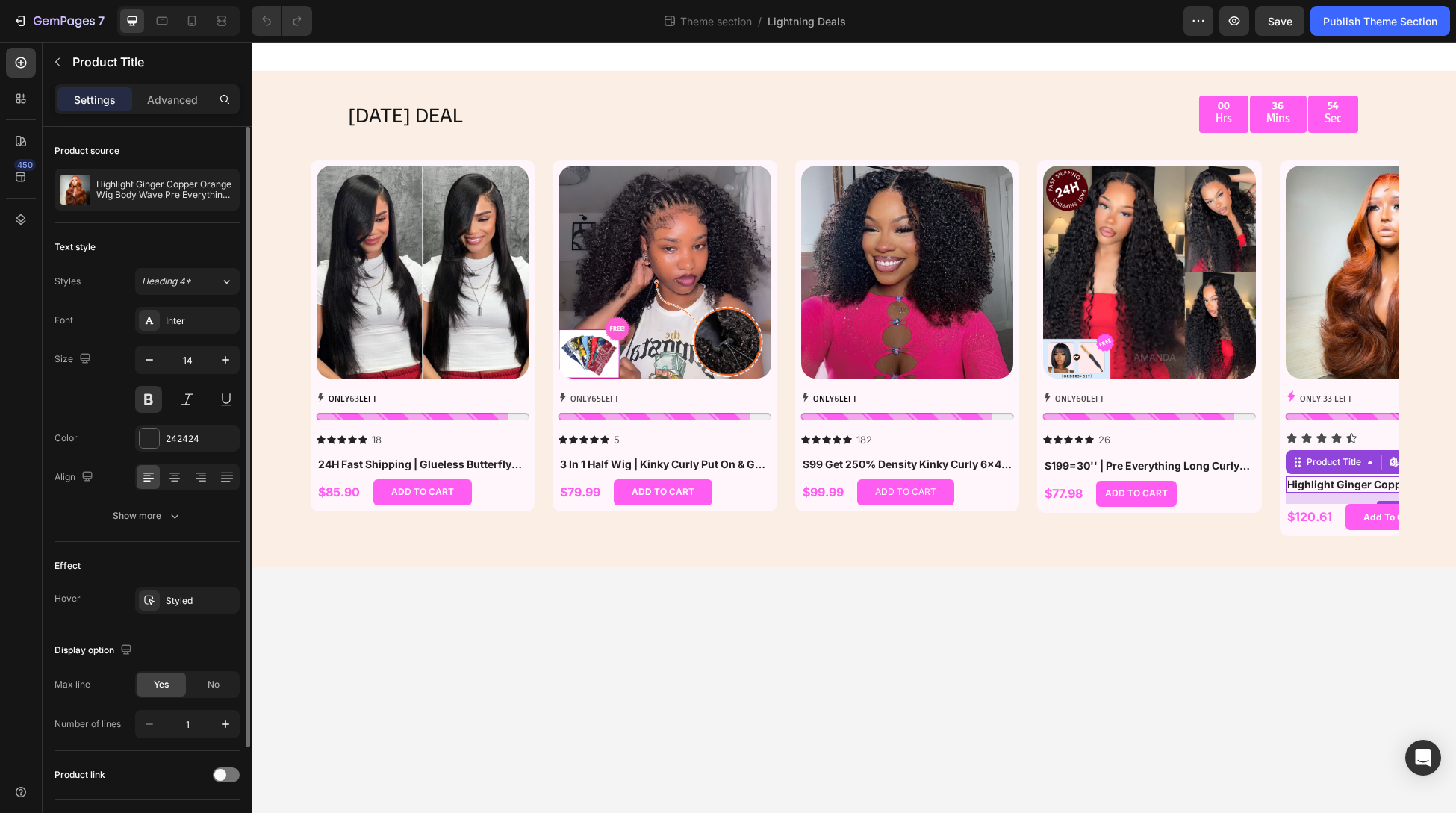
scroll to position [94, 0]
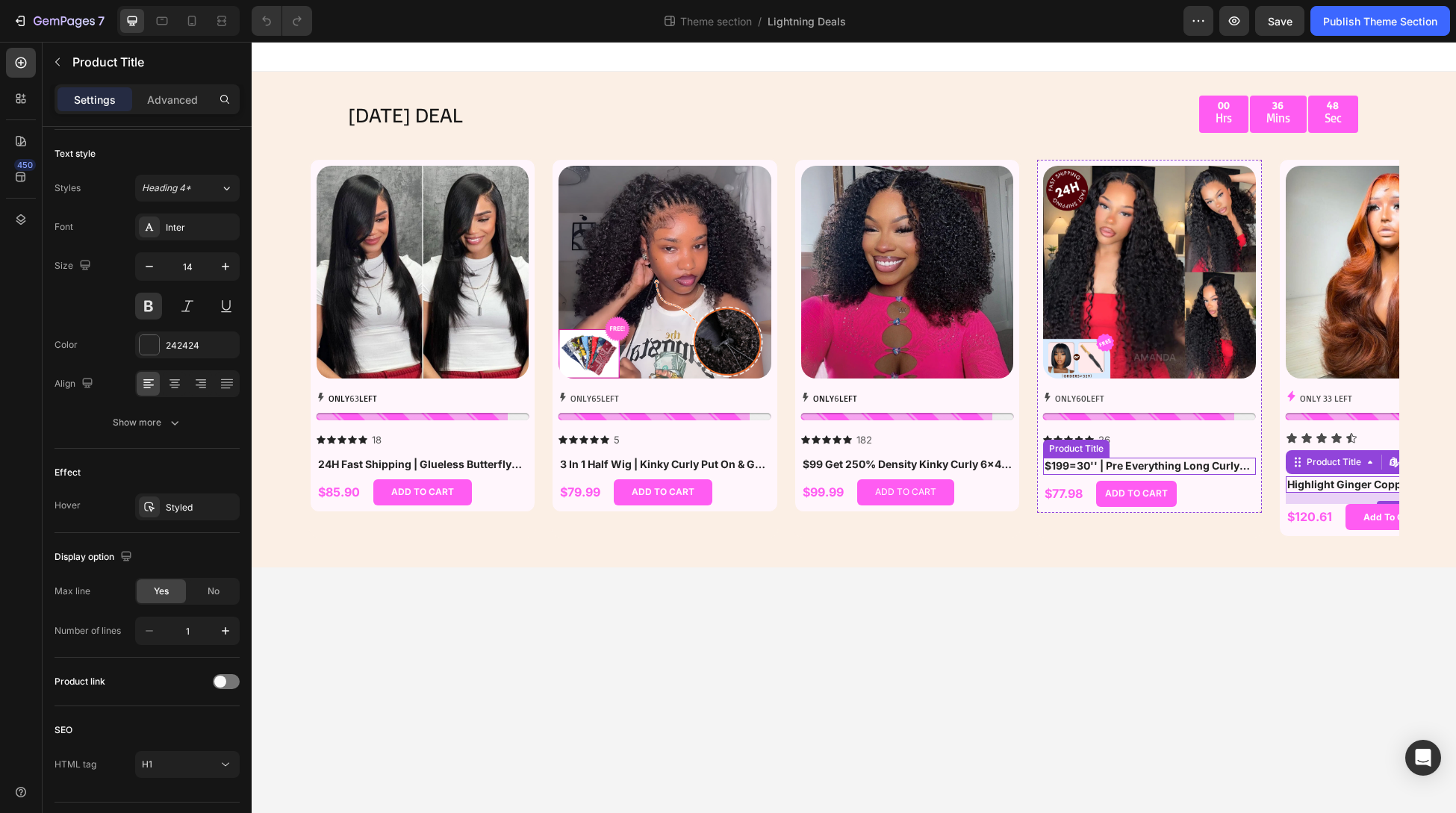
click at [1189, 470] on h1 "$199=30'' | Pre Everything Long Curly Hair 13x4 Lace Frontal Wig Thick Curly Ha…" at bounding box center [1149, 465] width 213 height 17
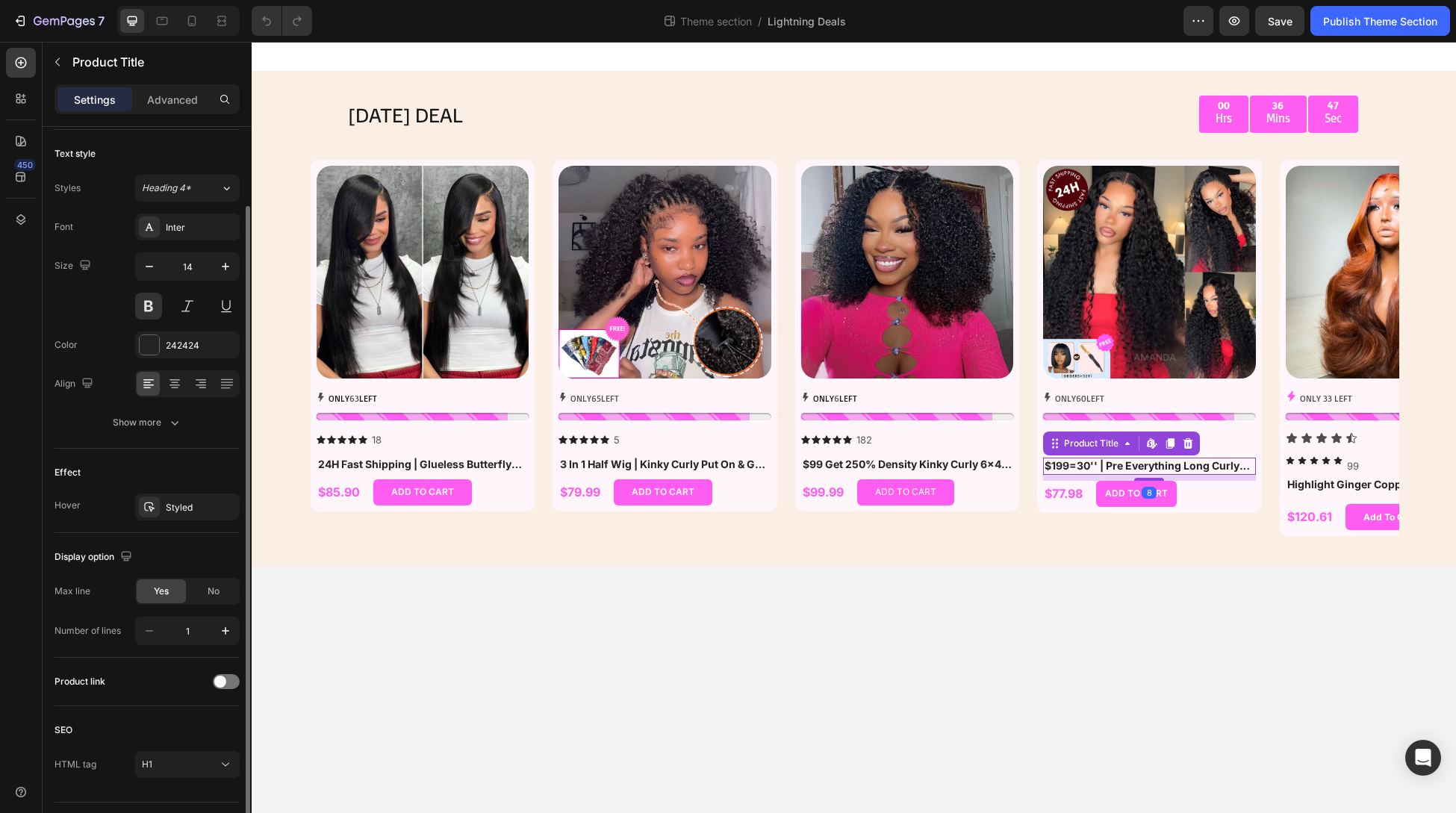
scroll to position [127, 0]
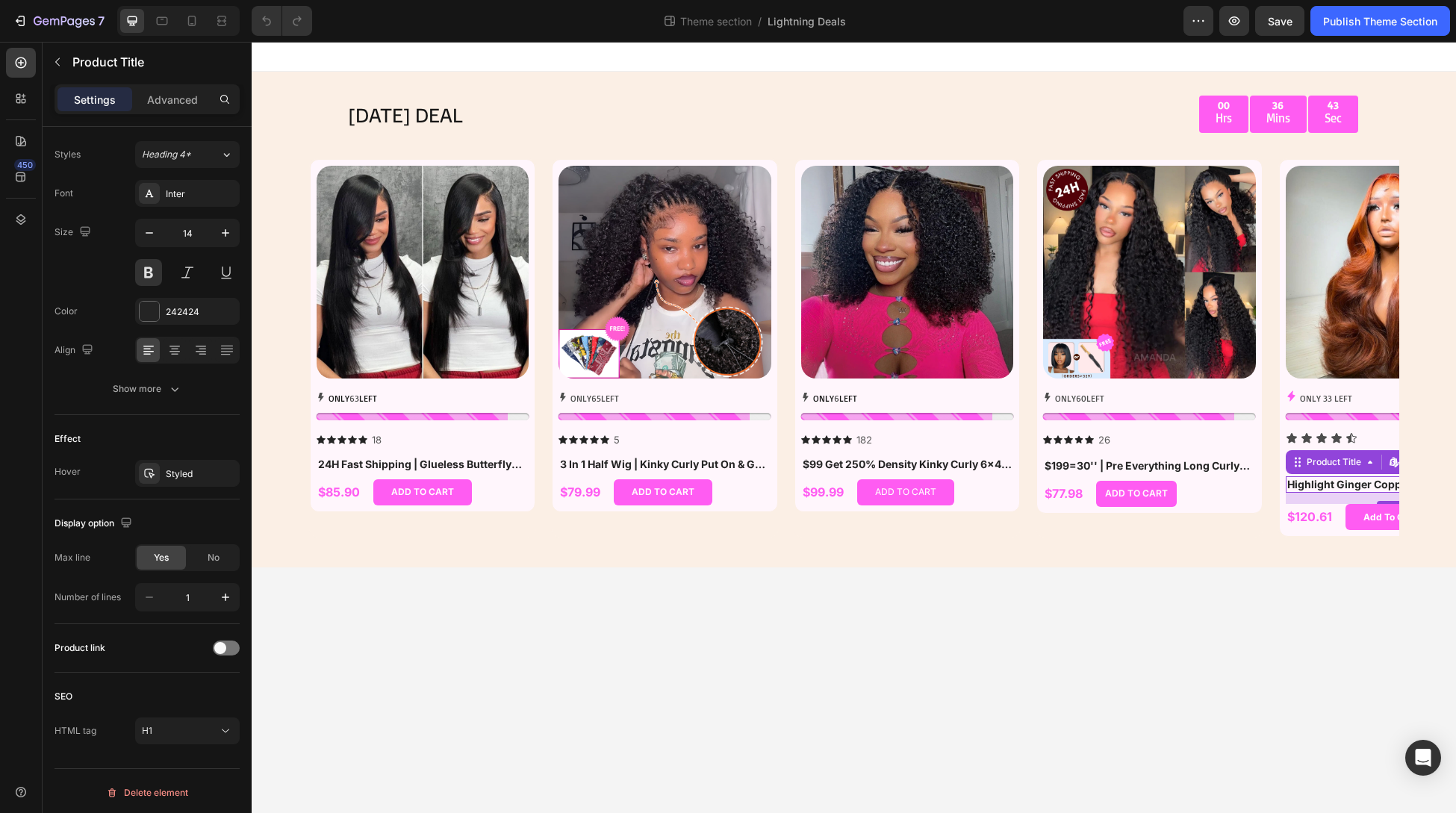
click at [1329, 480] on h1 "Highlight Ginger Copper Orange Wig Body Wave Pre Everything 7x5/13x4 Lace Begin…" at bounding box center [1392, 484] width 213 height 17
